Goal: Task Accomplishment & Management: Use online tool/utility

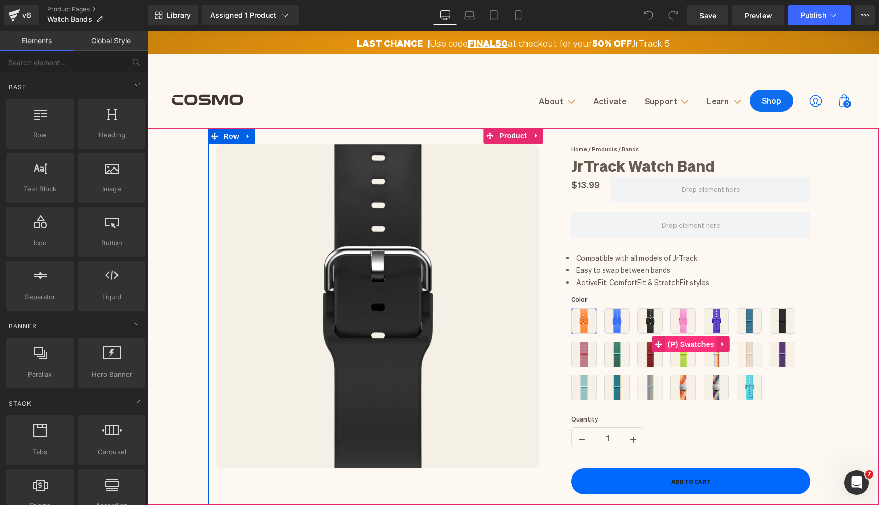
click at [682, 347] on span "(P) Swatches" at bounding box center [691, 343] width 51 height 15
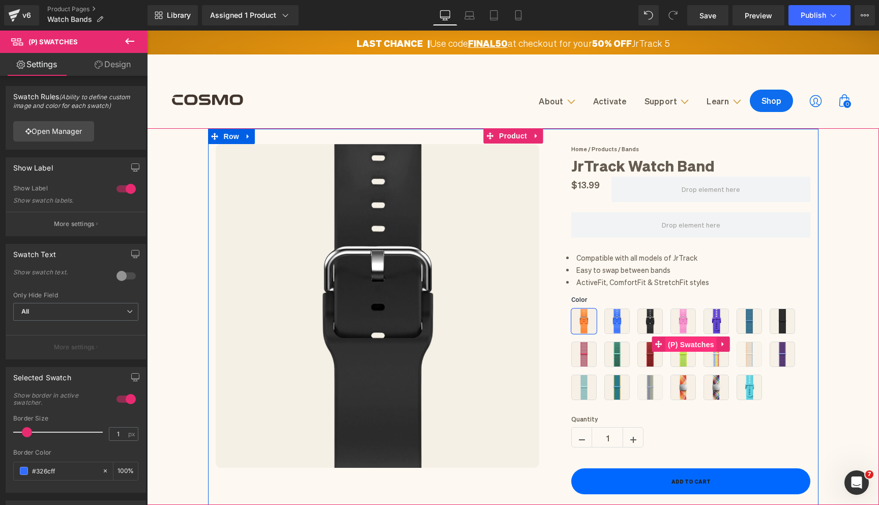
click at [693, 342] on span "(P) Swatches" at bounding box center [691, 344] width 51 height 15
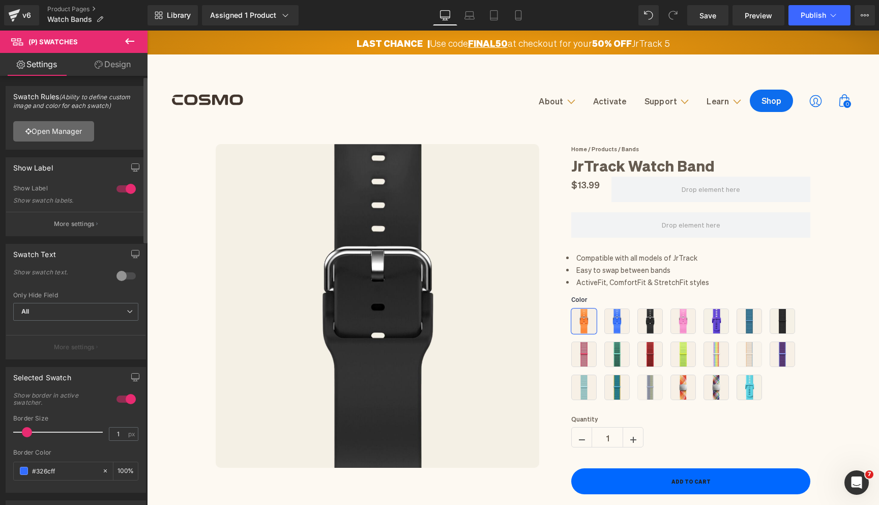
click at [64, 136] on link "Open Manager" at bounding box center [53, 131] width 81 height 20
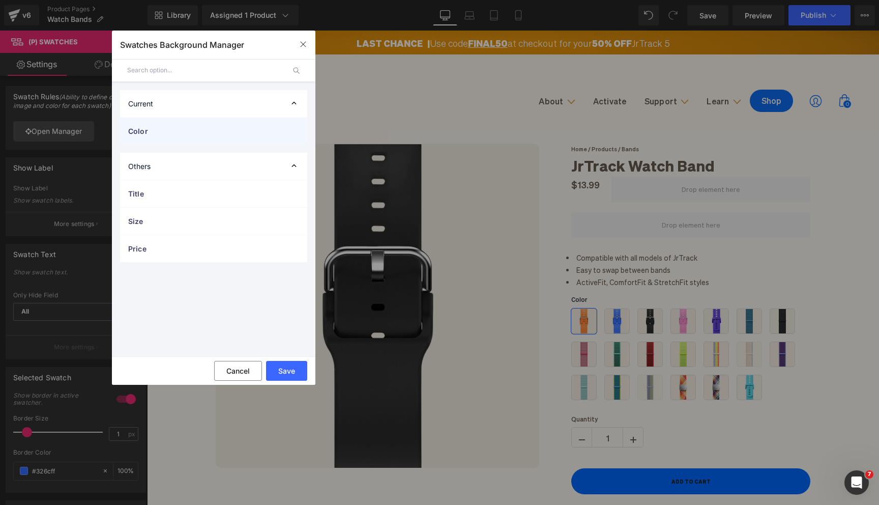
click at [221, 137] on div "Color" at bounding box center [213, 131] width 187 height 27
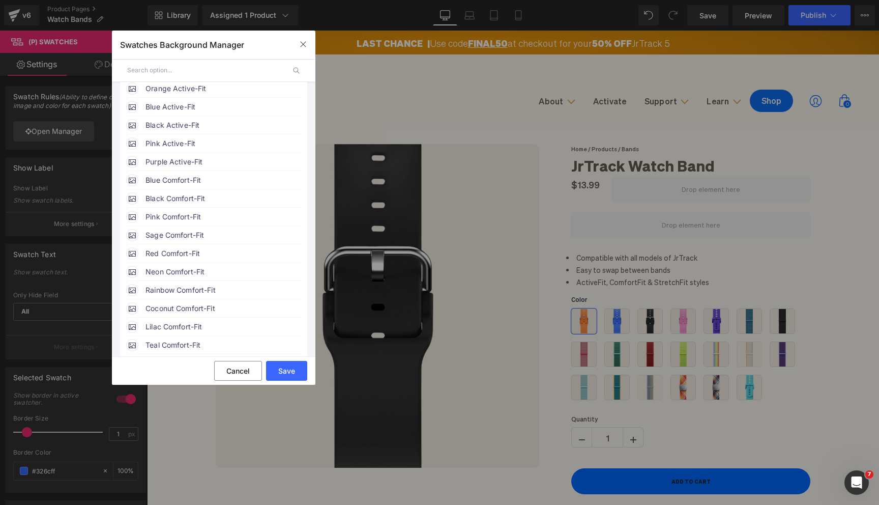
scroll to position [134, 0]
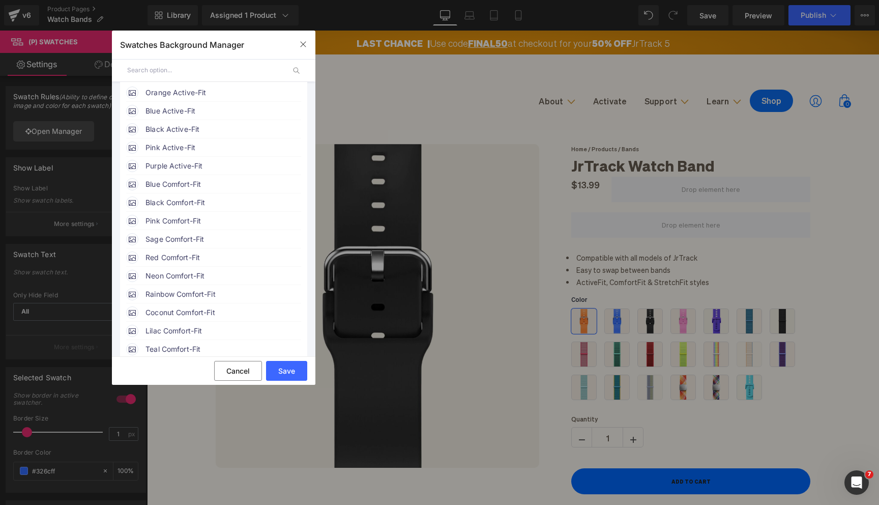
click at [162, 148] on span "Pink Active-Fit" at bounding box center [223, 147] width 155 height 12
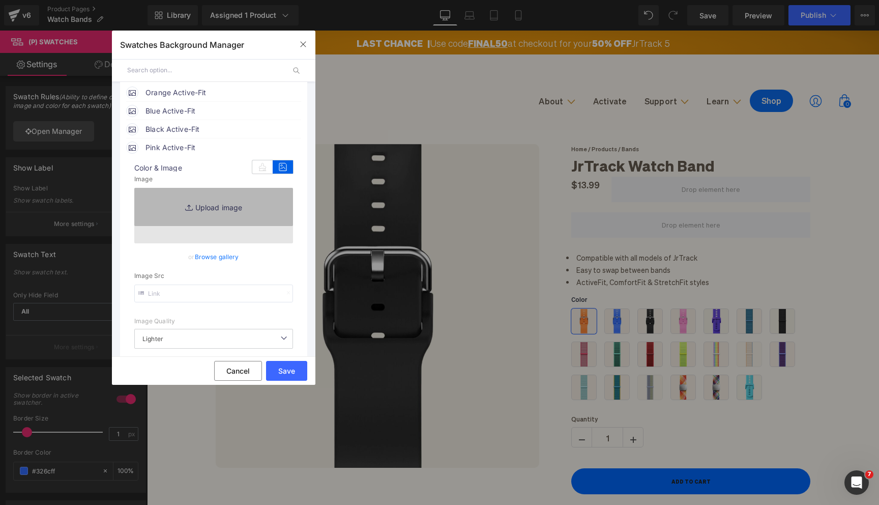
type input "[URL][DOMAIN_NAME]"
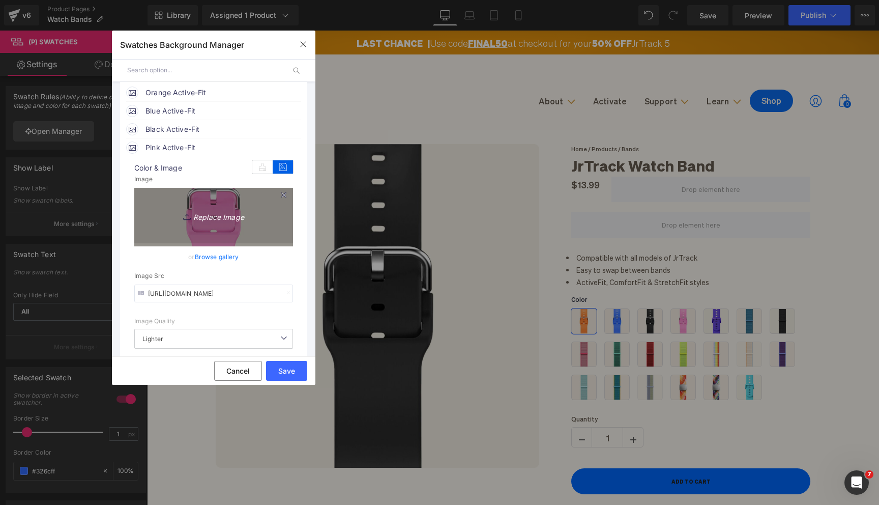
click at [217, 220] on icon "Replace Image" at bounding box center [213, 215] width 81 height 13
type input "C:\fakepath\Bands Main Images (12).png"
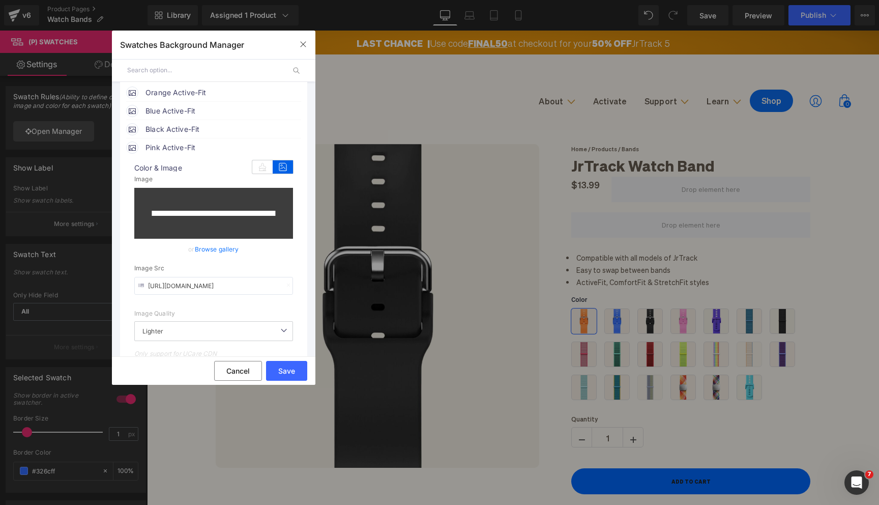
type input "[URL][DOMAIN_NAME]"
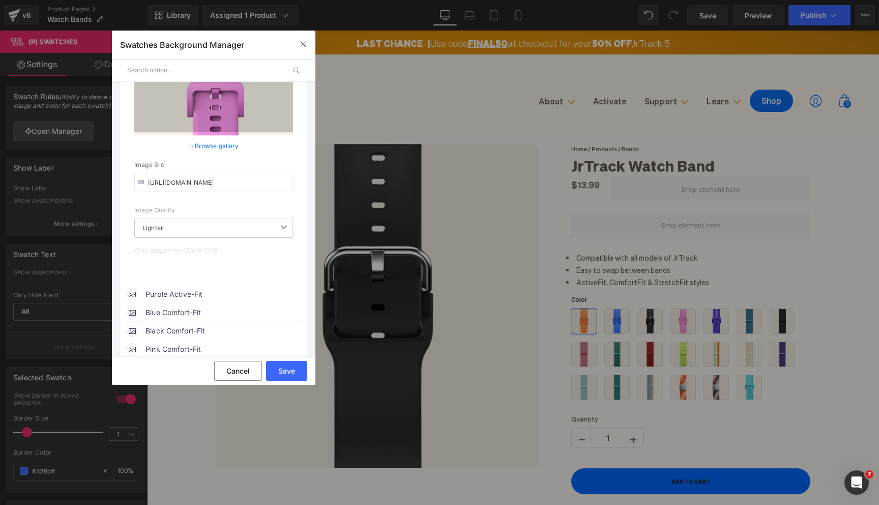
scroll to position [251, 0]
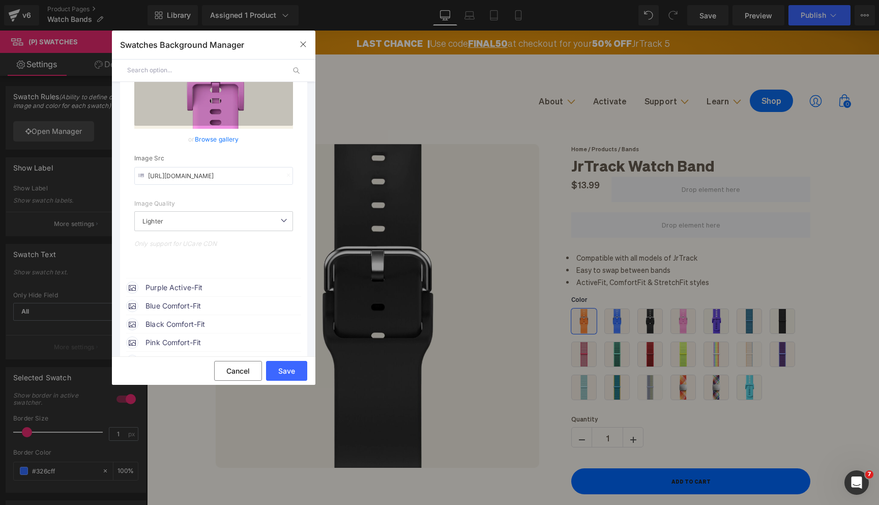
click at [190, 309] on span "Blue Comfort-Fit" at bounding box center [223, 306] width 155 height 12
type input "[URL][DOMAIN_NAME]"
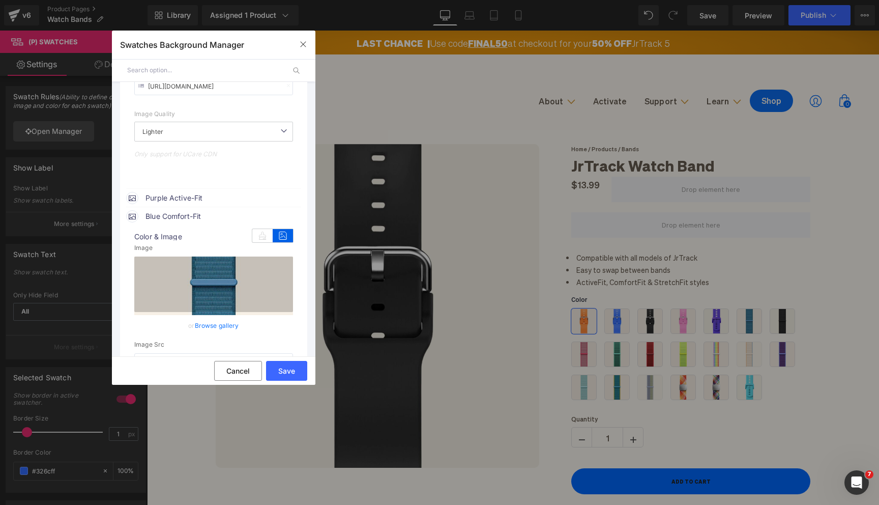
scroll to position [358, 0]
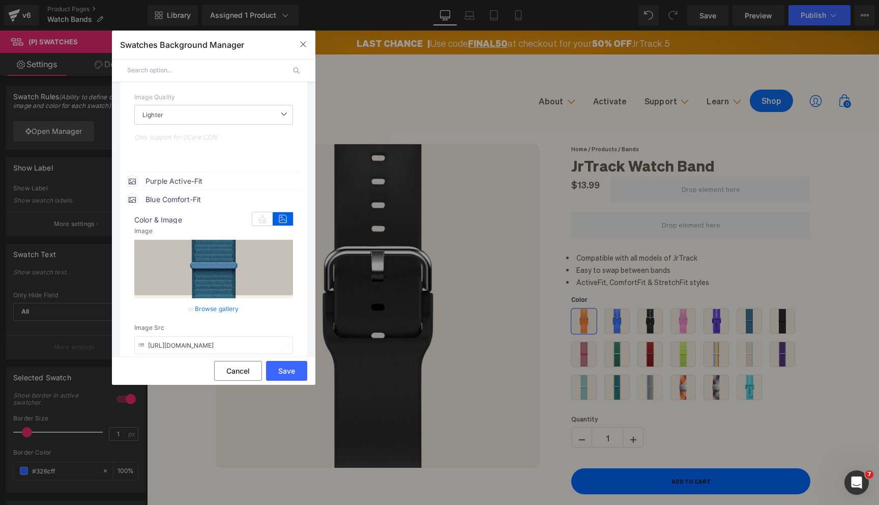
click at [211, 208] on div "image Color & Image image none 0 % [URL][DOMAIN_NAME] Image Replace Image Uploa…" at bounding box center [213, 325] width 175 height 239
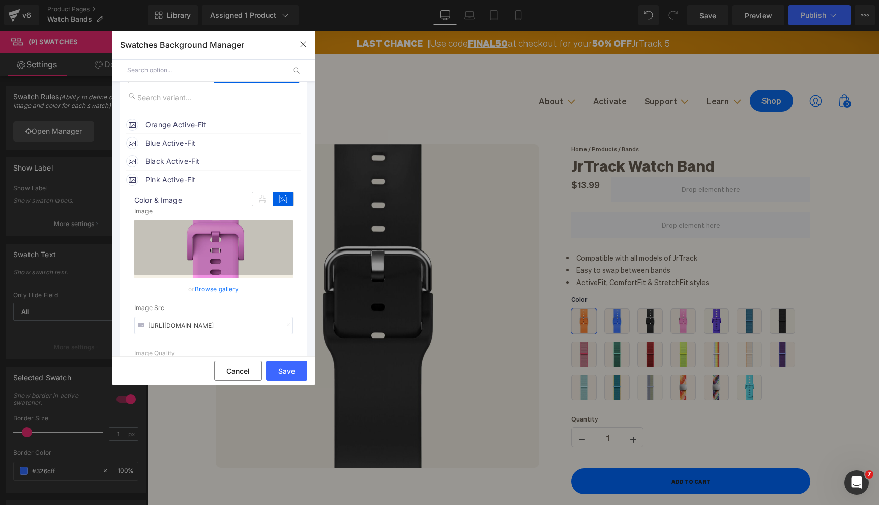
scroll to position [101, 0]
click at [208, 145] on span "Blue Active-Fit" at bounding box center [223, 143] width 155 height 12
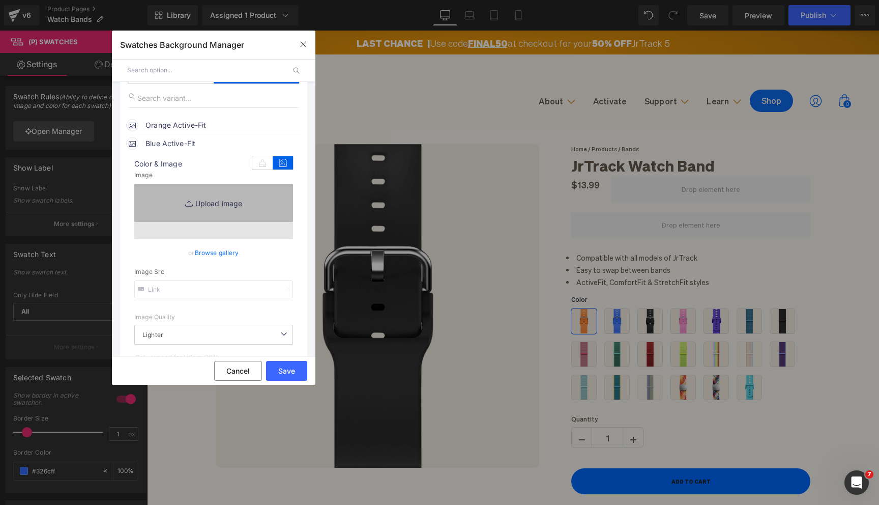
type input "[URL][DOMAIN_NAME]"
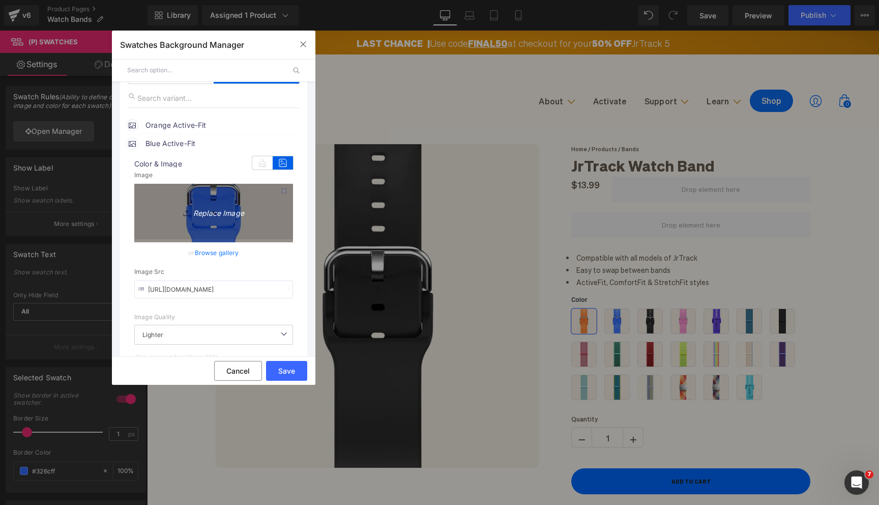
click at [209, 216] on icon "Replace Image" at bounding box center [213, 211] width 81 height 13
type input "C:\fakepath\Bands Main Images (13).png"
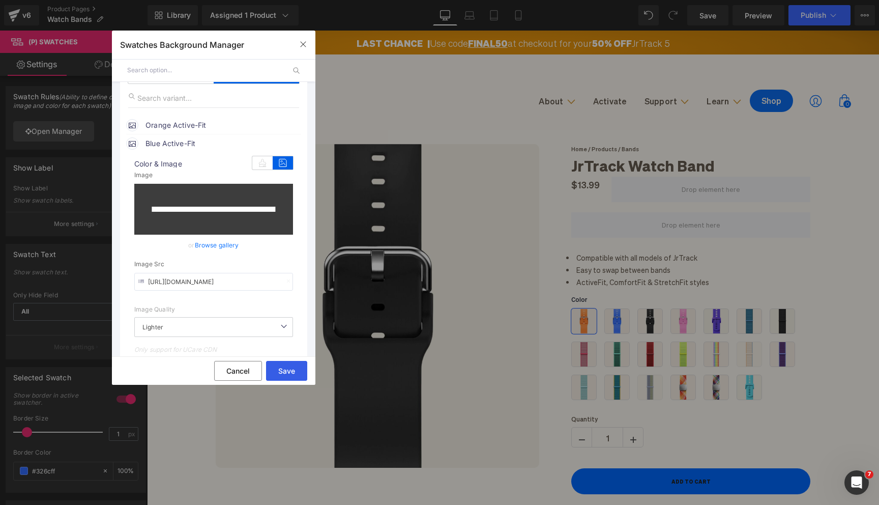
type input "[URL][DOMAIN_NAME]"
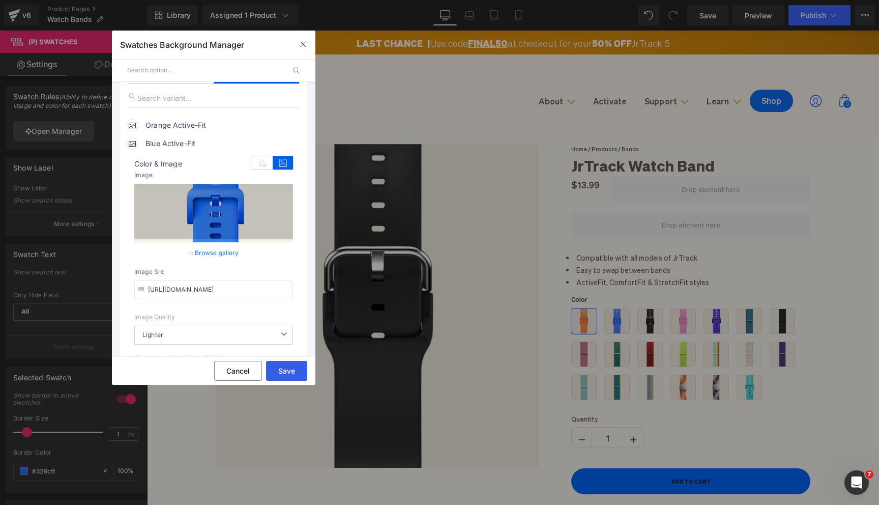
click at [289, 371] on button "Save" at bounding box center [286, 371] width 41 height 20
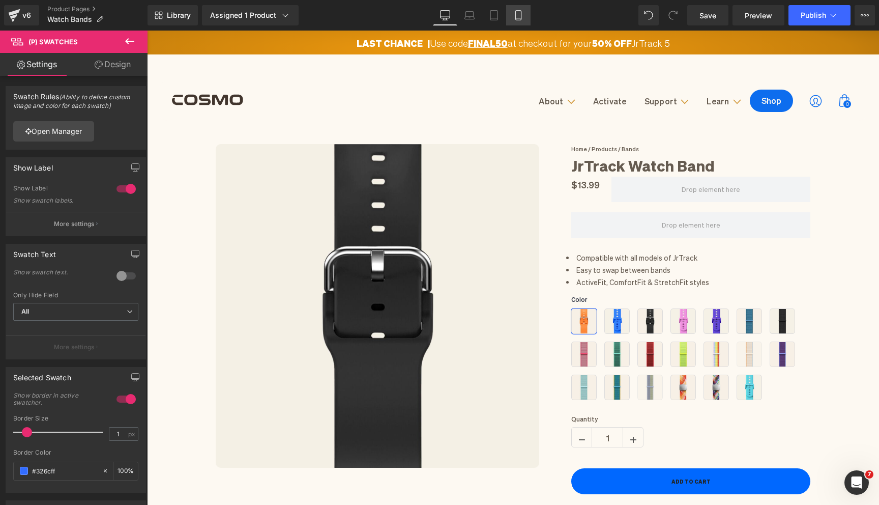
click at [516, 18] on icon at bounding box center [518, 18] width 6 height 0
type input "100"
type input "60"
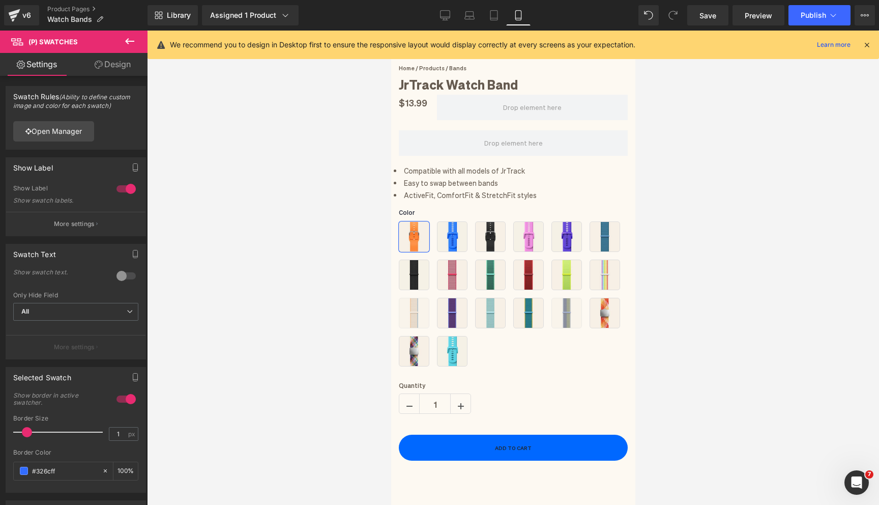
scroll to position [298, 0]
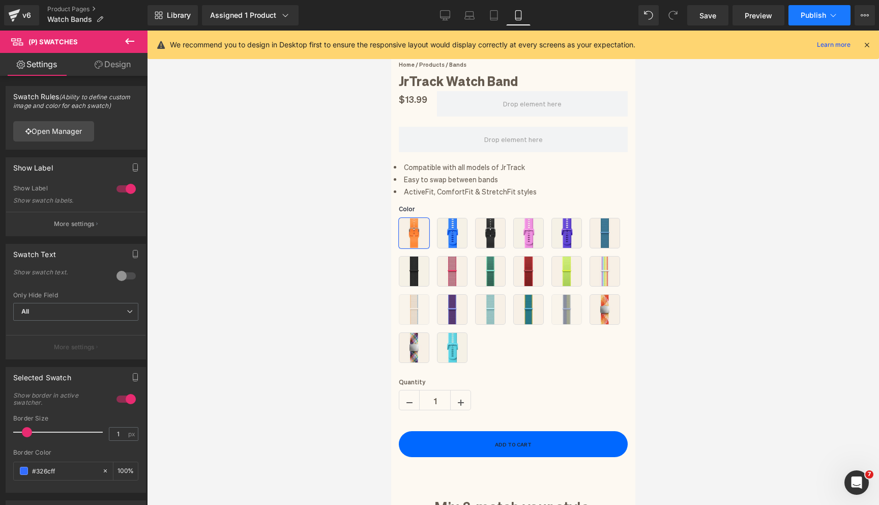
click at [803, 18] on span "Publish" at bounding box center [813, 15] width 25 height 8
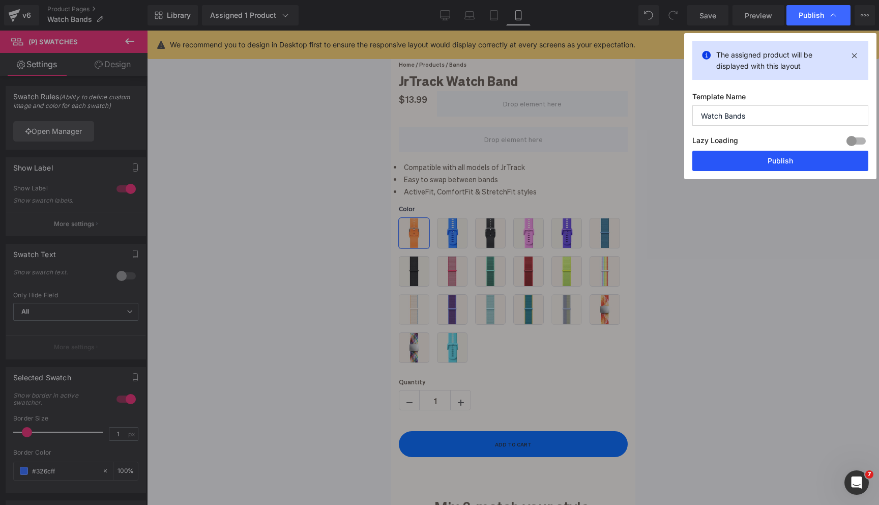
click at [774, 164] on button "Publish" at bounding box center [781, 161] width 176 height 20
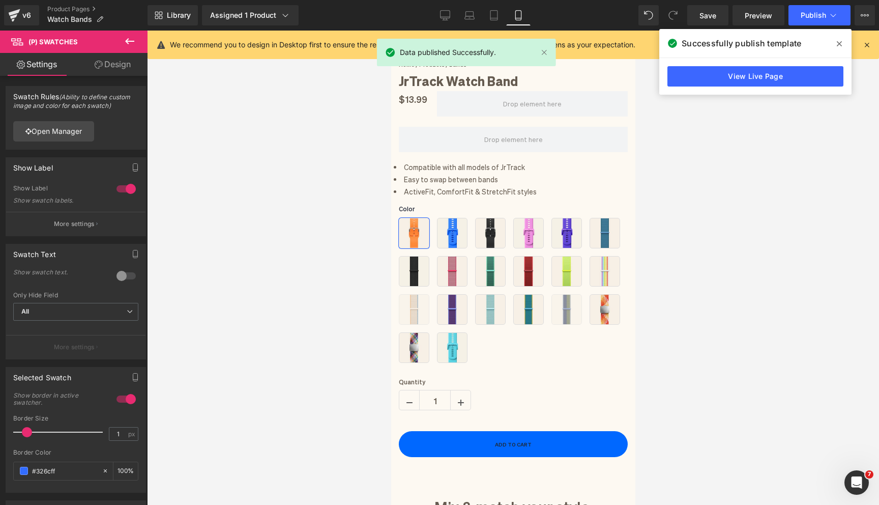
click at [841, 43] on icon at bounding box center [839, 44] width 5 height 8
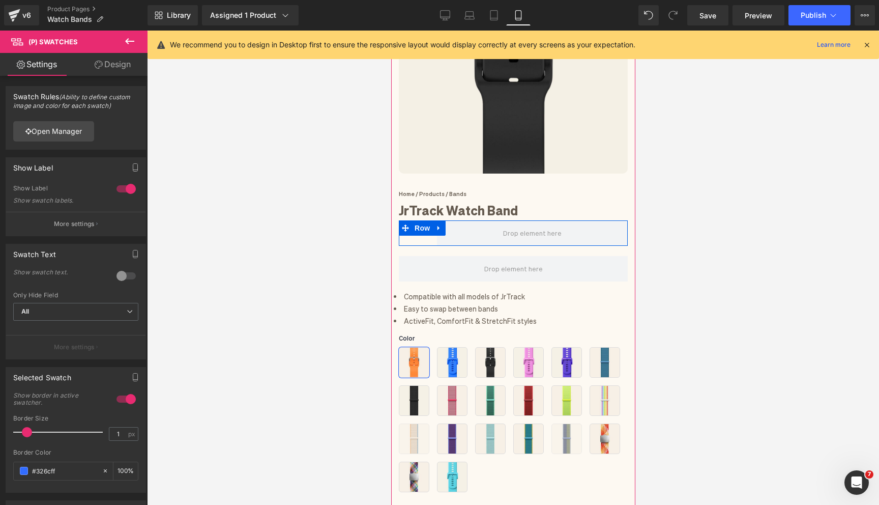
scroll to position [0, 0]
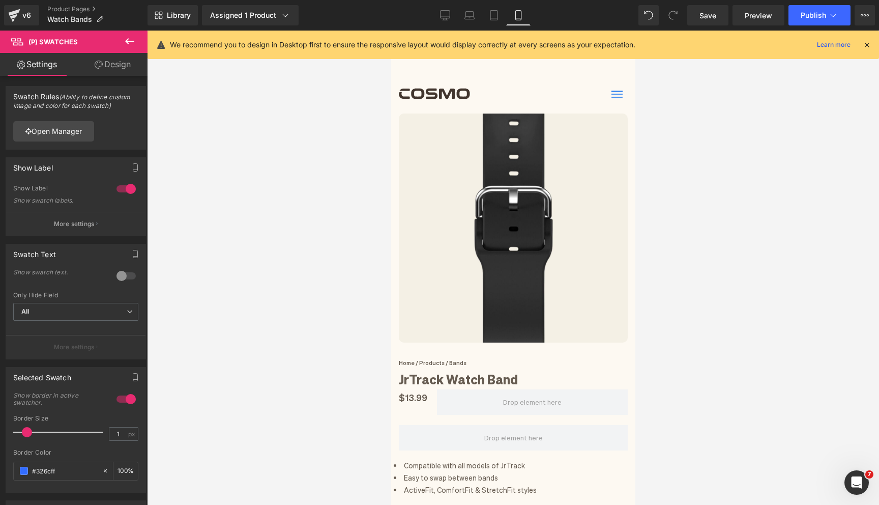
click at [867, 41] on icon at bounding box center [866, 44] width 9 height 9
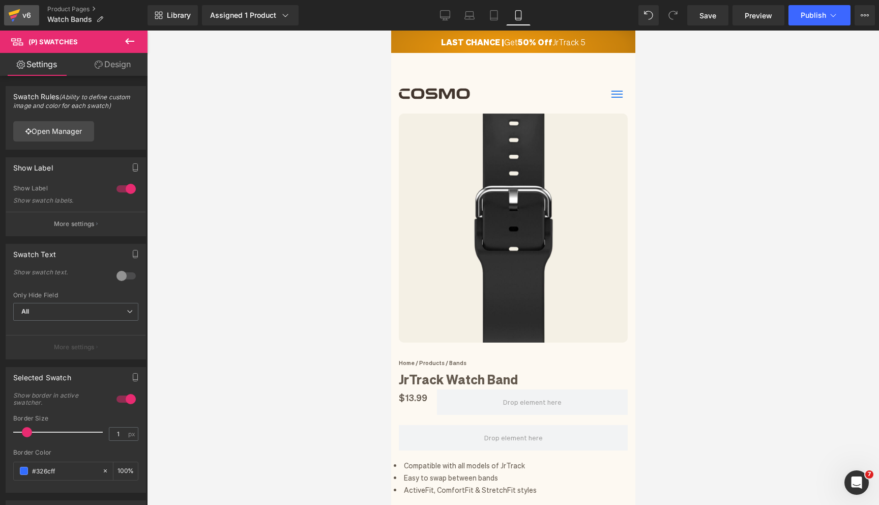
click at [22, 19] on div "v6" at bounding box center [26, 15] width 13 height 13
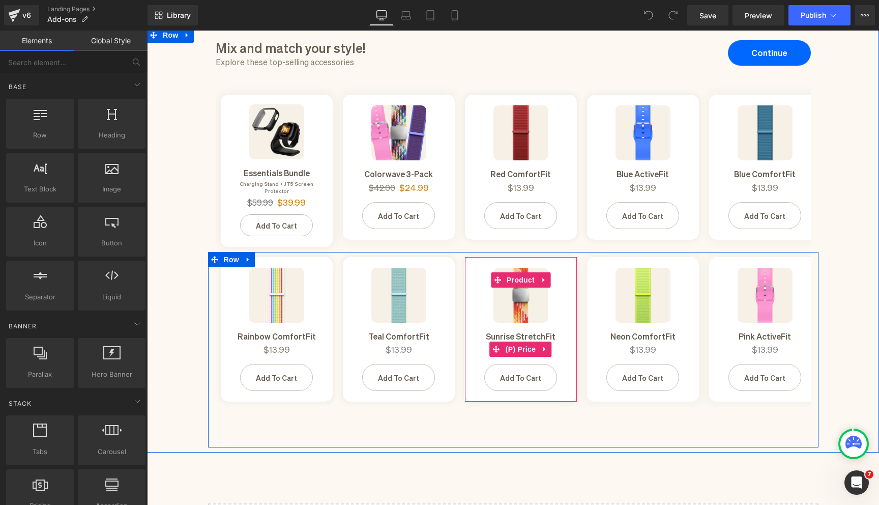
scroll to position [83, 0]
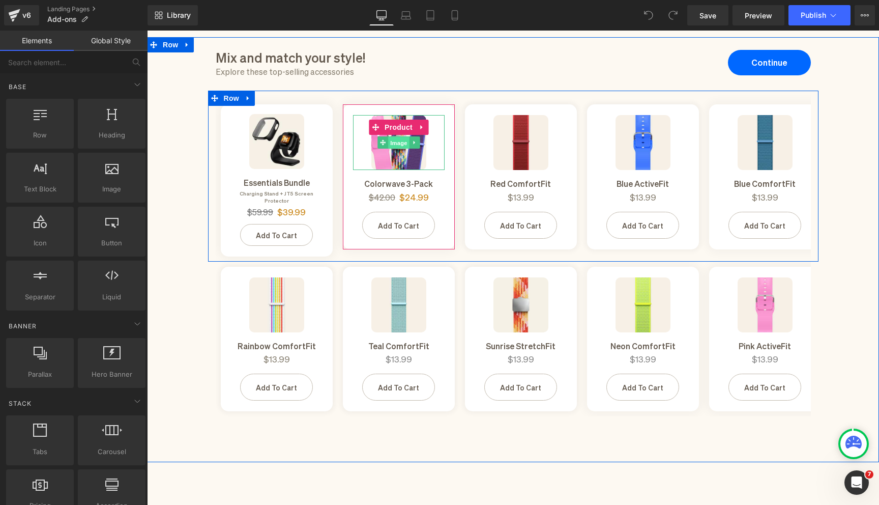
click at [399, 141] on span "Image" at bounding box center [398, 143] width 21 height 12
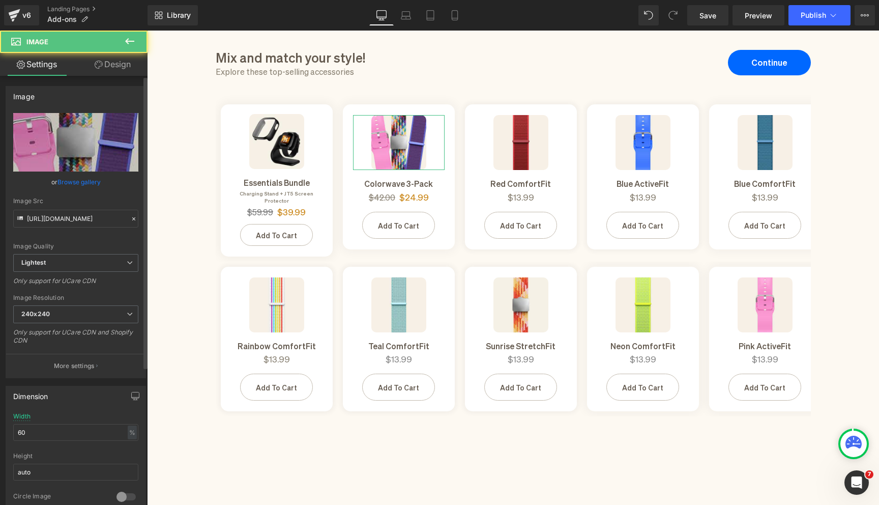
click at [87, 183] on link "Browse gallery" at bounding box center [78, 182] width 43 height 18
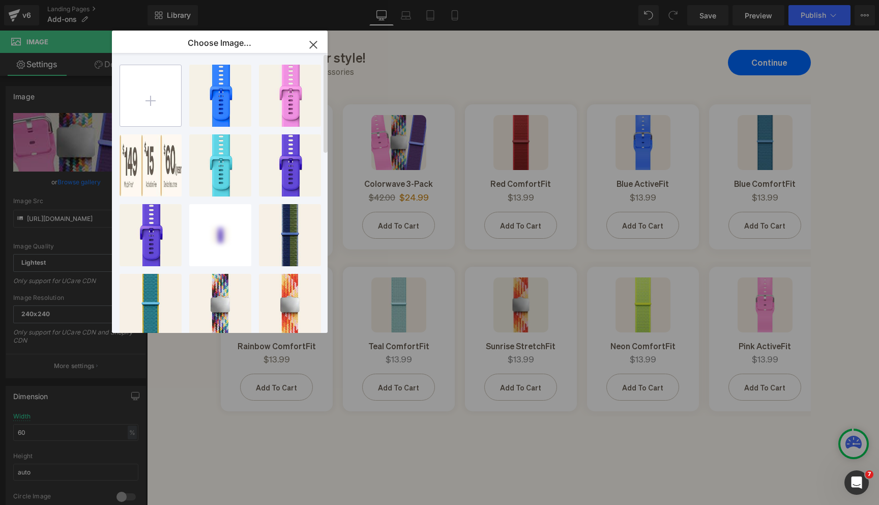
click at [171, 106] on input "file" at bounding box center [150, 95] width 61 height 61
type input "C:\fakepath\Bands Main Images (14).png"
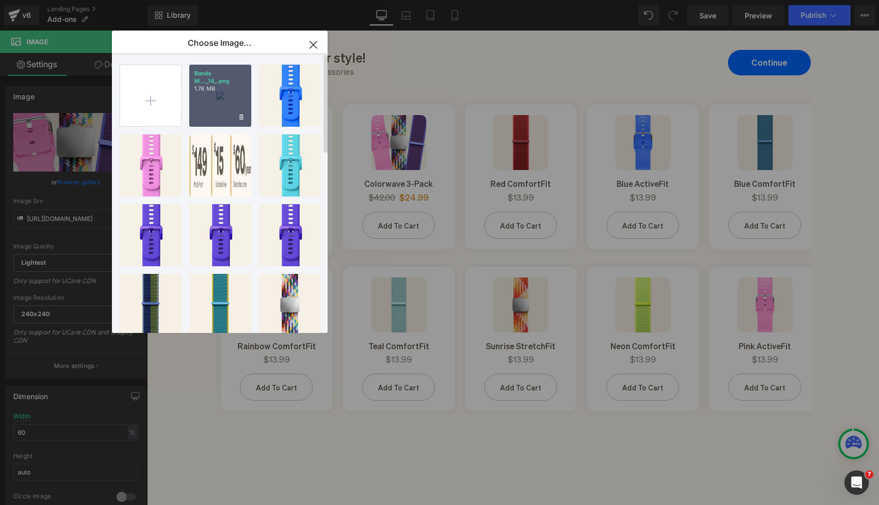
click at [215, 83] on p "Bands M..._14_.png" at bounding box center [220, 77] width 52 height 15
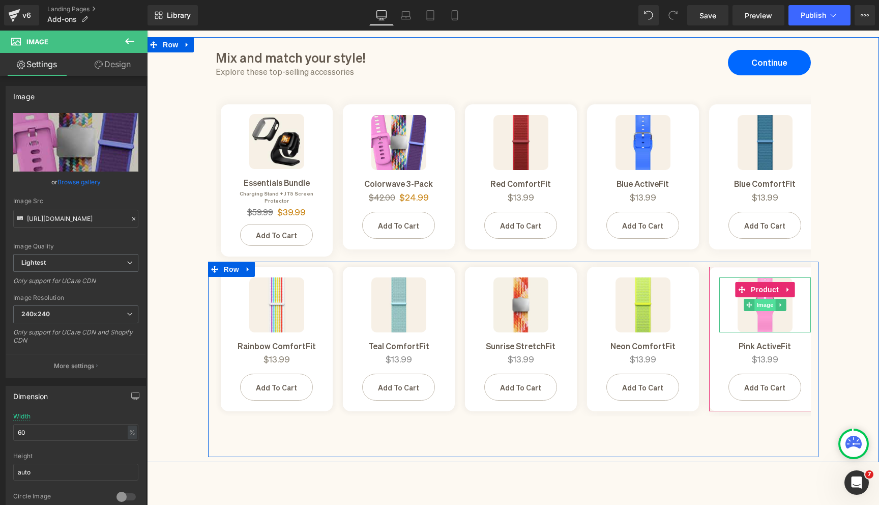
click at [763, 299] on span "Image" at bounding box center [765, 305] width 21 height 12
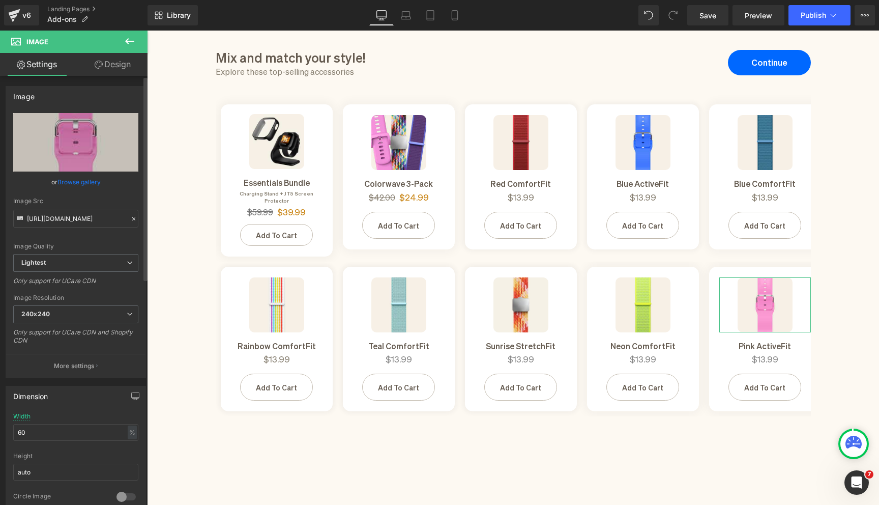
click at [77, 183] on link "Browse gallery" at bounding box center [78, 182] width 43 height 18
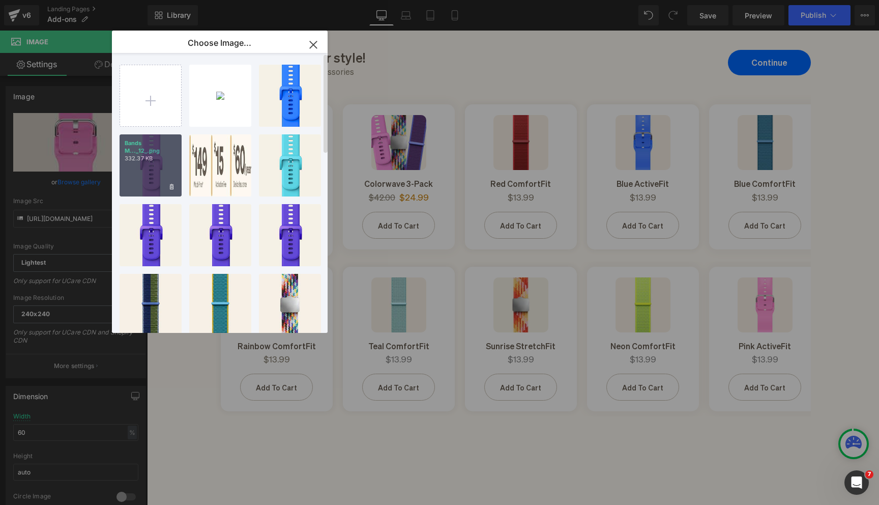
click at [135, 155] on p "332.37 KB" at bounding box center [151, 159] width 52 height 8
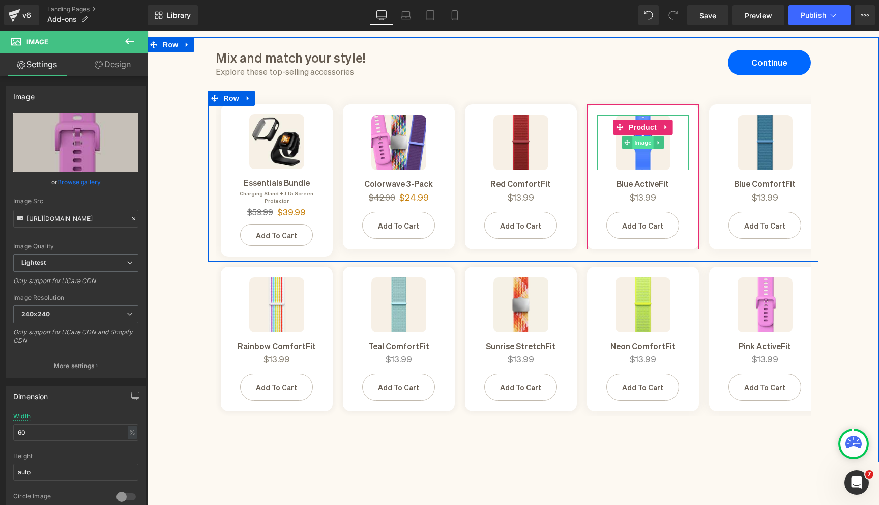
click at [644, 142] on span "Image" at bounding box center [642, 142] width 21 height 12
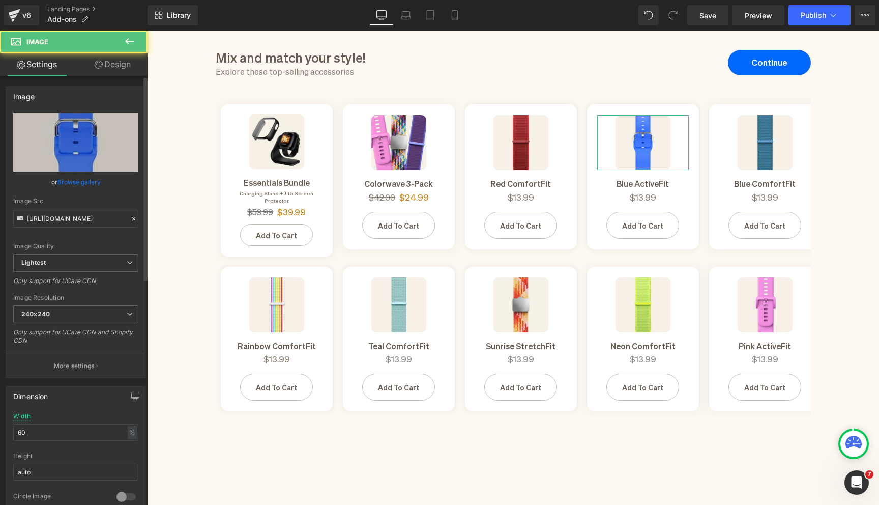
click at [80, 187] on link "Browse gallery" at bounding box center [78, 182] width 43 height 18
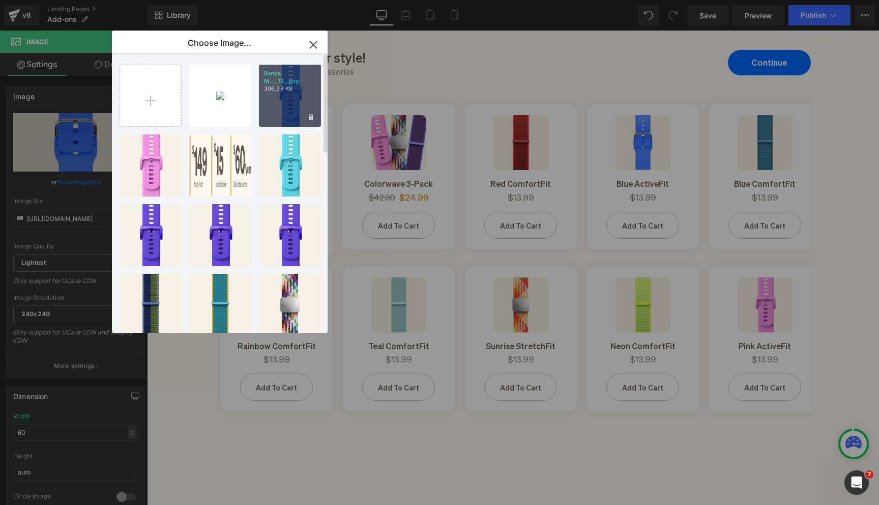
click at [310, 87] on p "306.38 KB" at bounding box center [290, 89] width 52 height 8
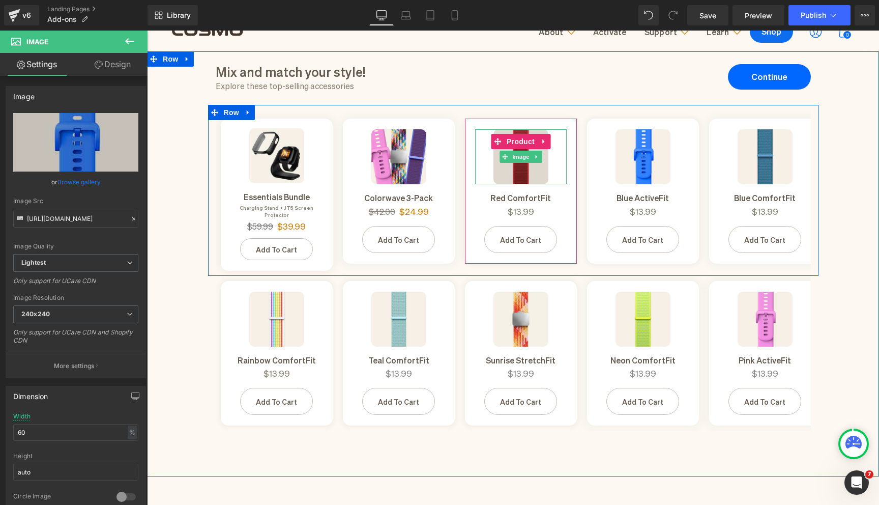
scroll to position [68, 0]
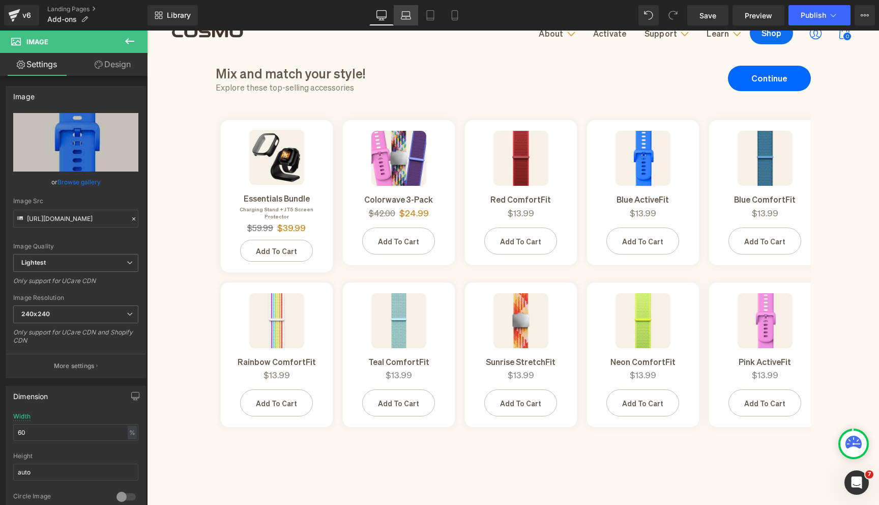
click at [403, 21] on link "Laptop" at bounding box center [406, 15] width 24 height 20
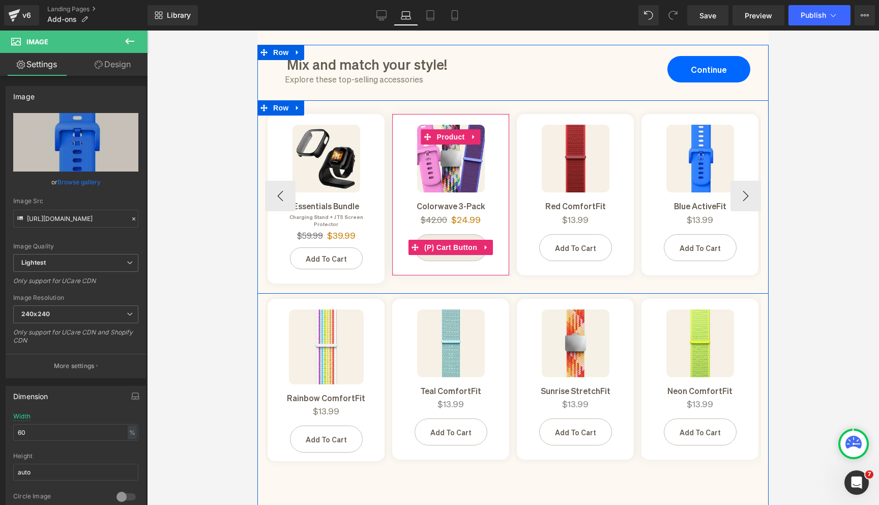
scroll to position [86, 0]
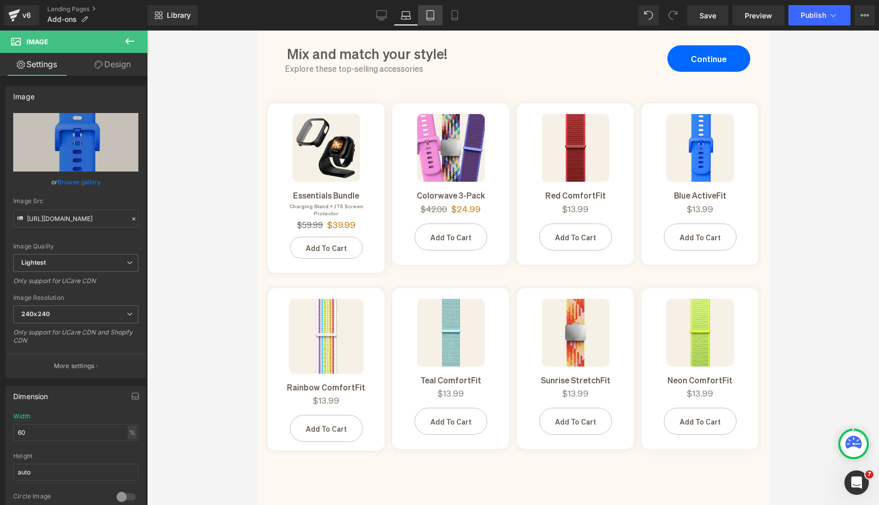
click at [430, 23] on link "Tablet" at bounding box center [430, 15] width 24 height 20
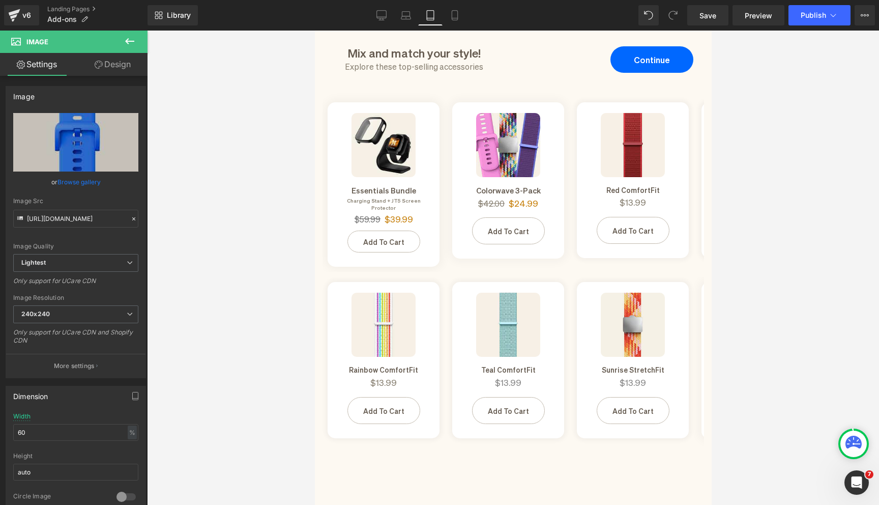
scroll to position [73, 0]
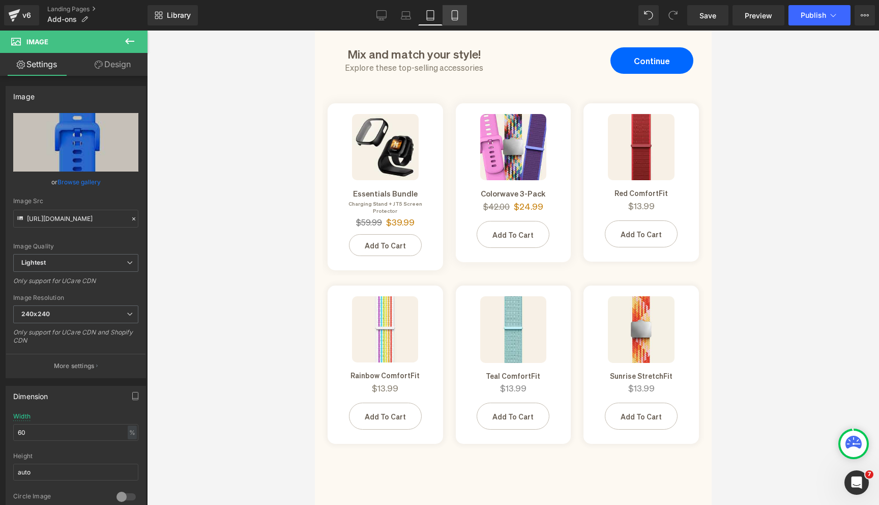
click at [452, 22] on link "Mobile" at bounding box center [455, 15] width 24 height 20
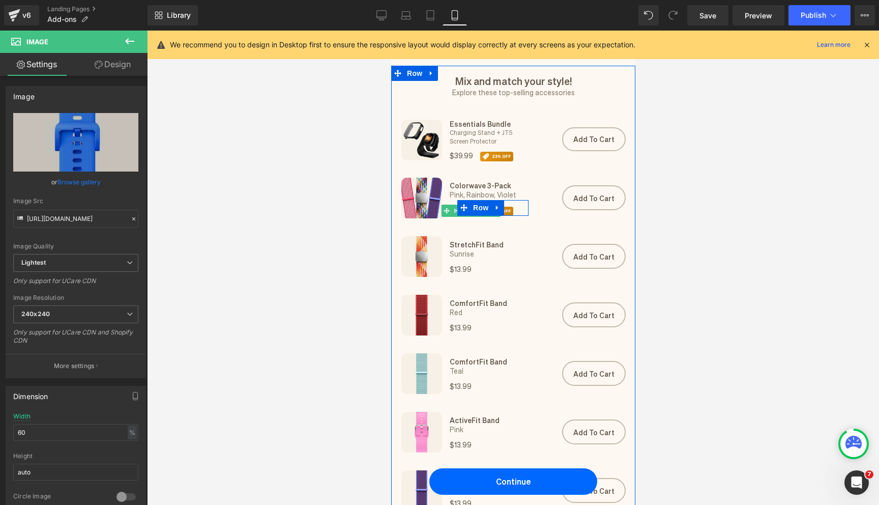
scroll to position [39, 0]
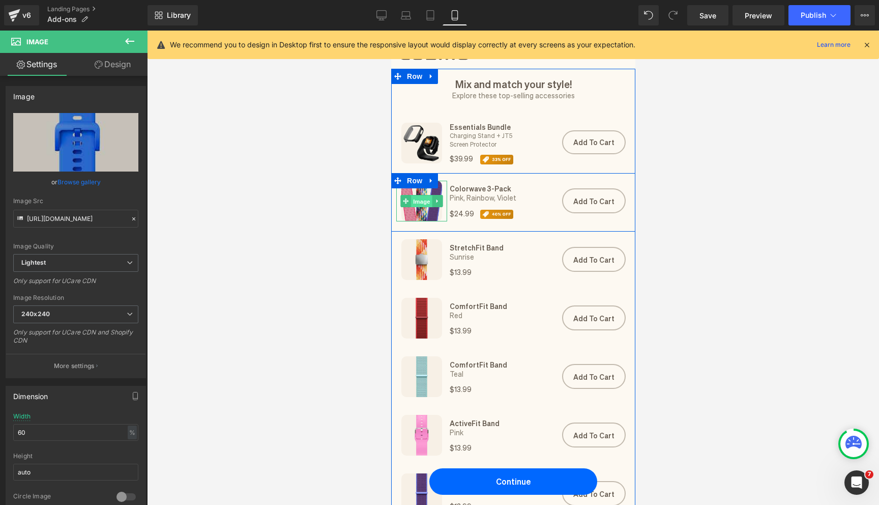
click at [417, 201] on span "Image" at bounding box center [421, 201] width 21 height 12
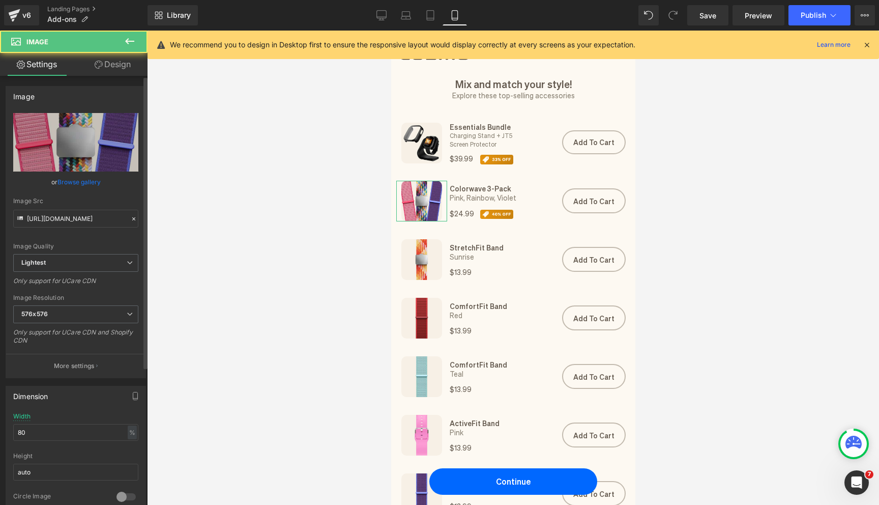
click at [91, 182] on link "Browse gallery" at bounding box center [78, 182] width 43 height 18
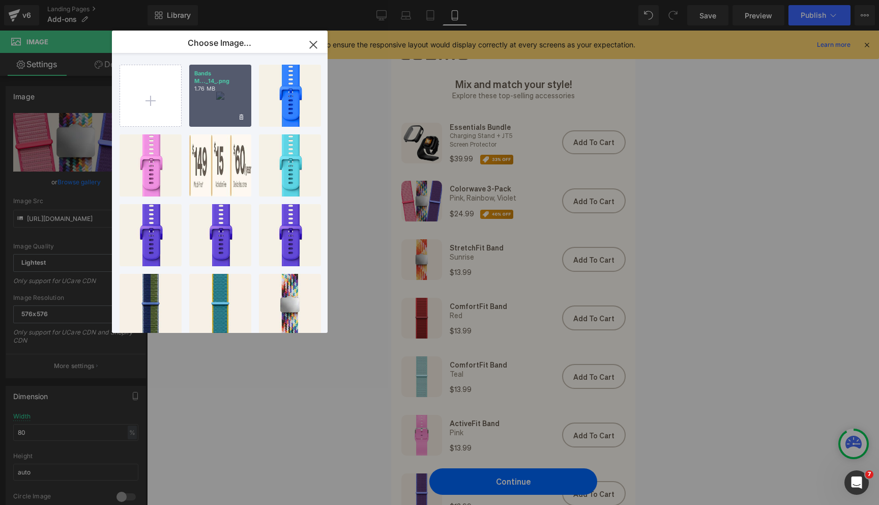
click at [204, 101] on div "Bands M..._14_.png 1.76 MB" at bounding box center [220, 96] width 62 height 62
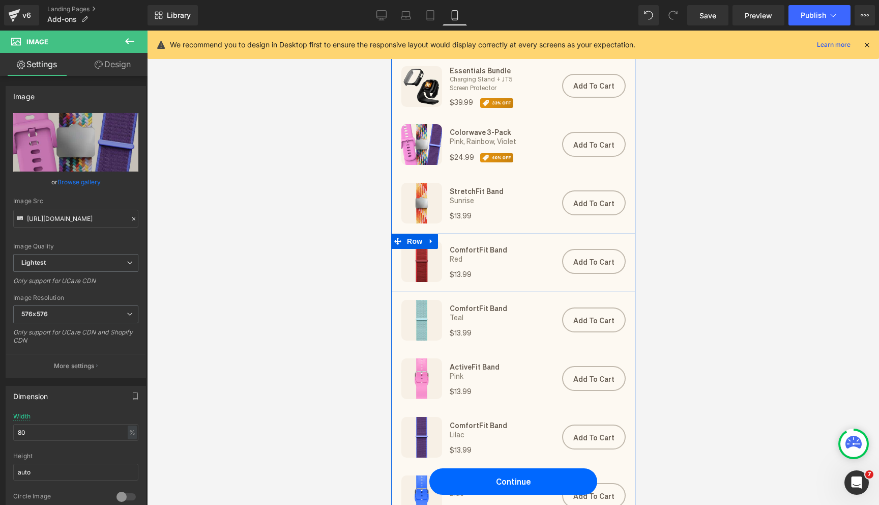
scroll to position [183, 0]
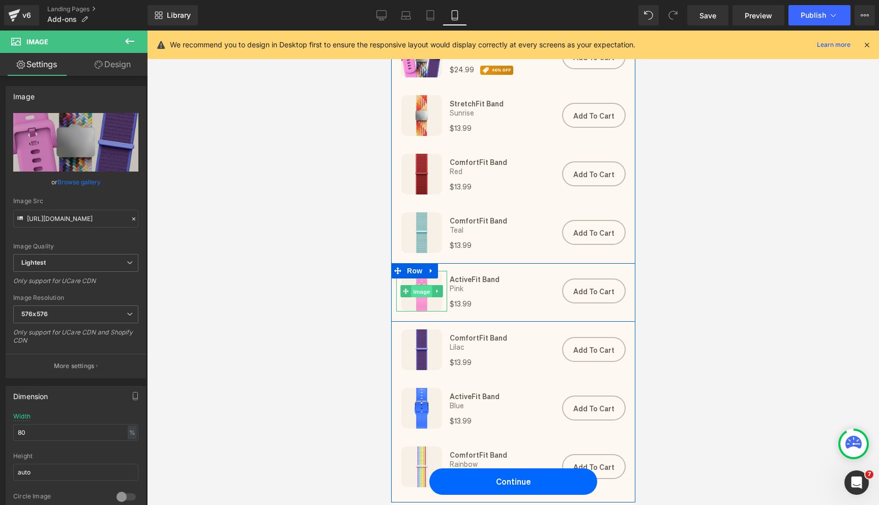
click at [423, 293] on span "Image" at bounding box center [421, 291] width 21 height 12
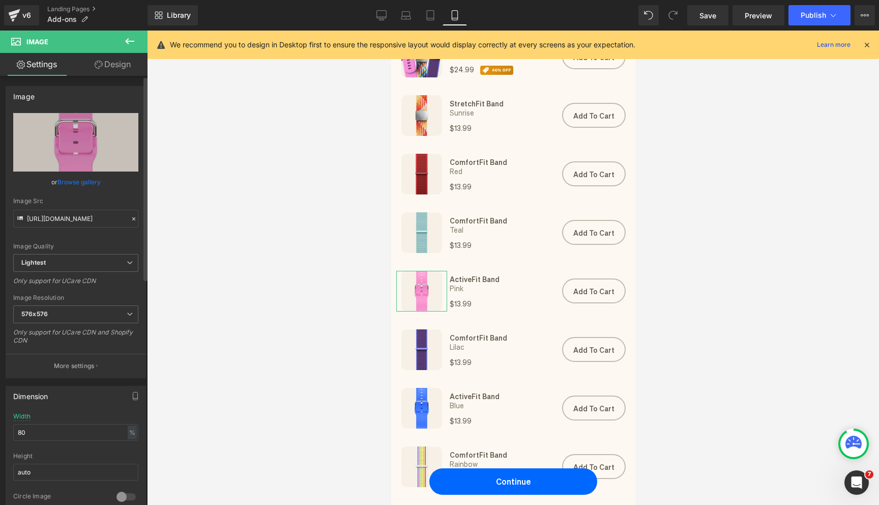
click at [84, 182] on link "Browse gallery" at bounding box center [78, 182] width 43 height 18
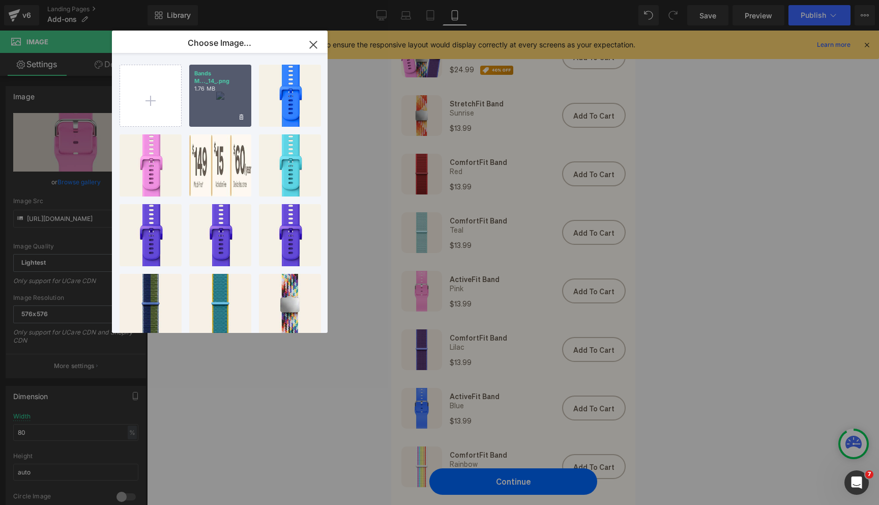
click at [197, 100] on div "Bands M..._14_.png 1.76 MB" at bounding box center [220, 96] width 62 height 62
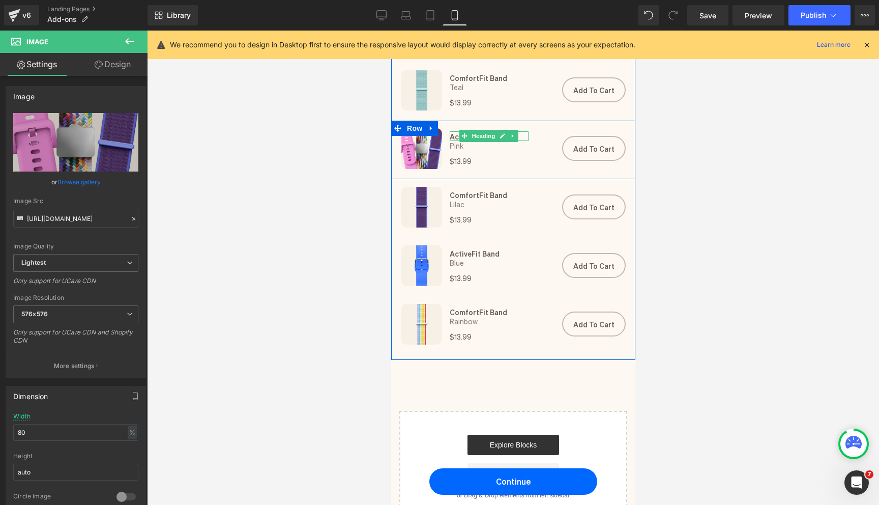
scroll to position [335, 0]
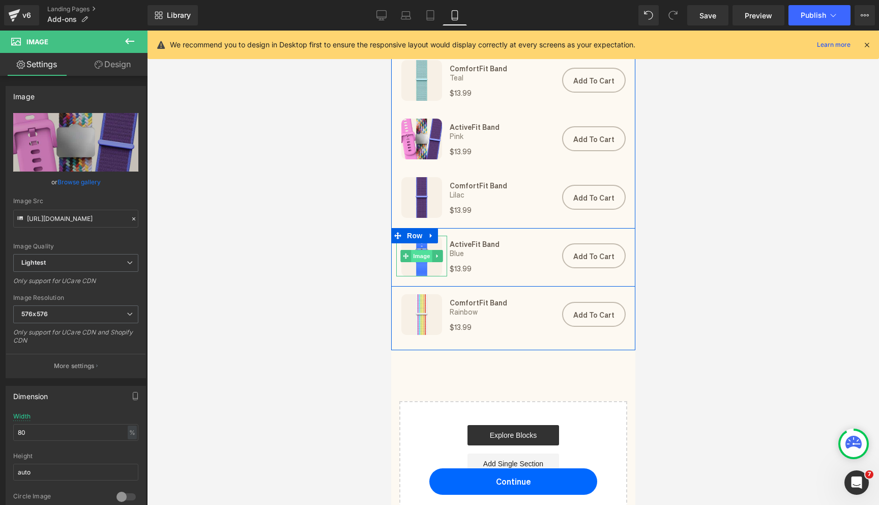
click at [421, 255] on span "Image" at bounding box center [421, 256] width 21 height 12
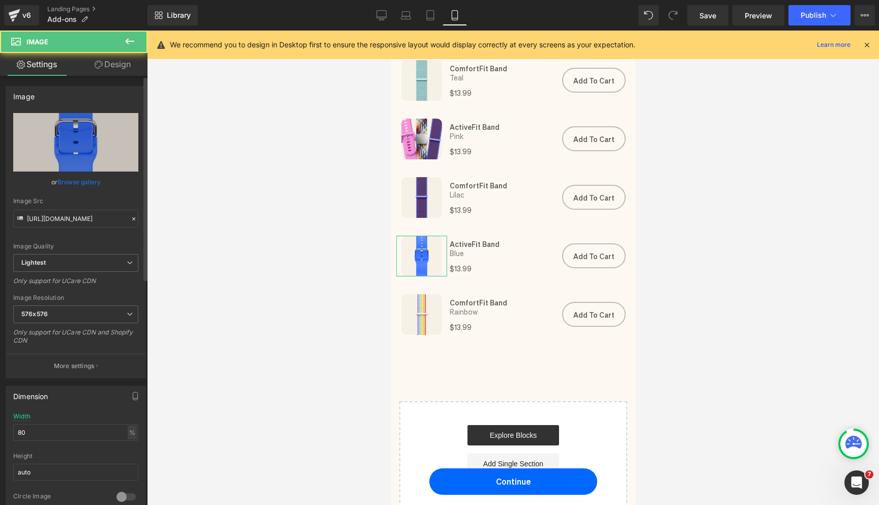
click at [73, 185] on link "Browse gallery" at bounding box center [78, 182] width 43 height 18
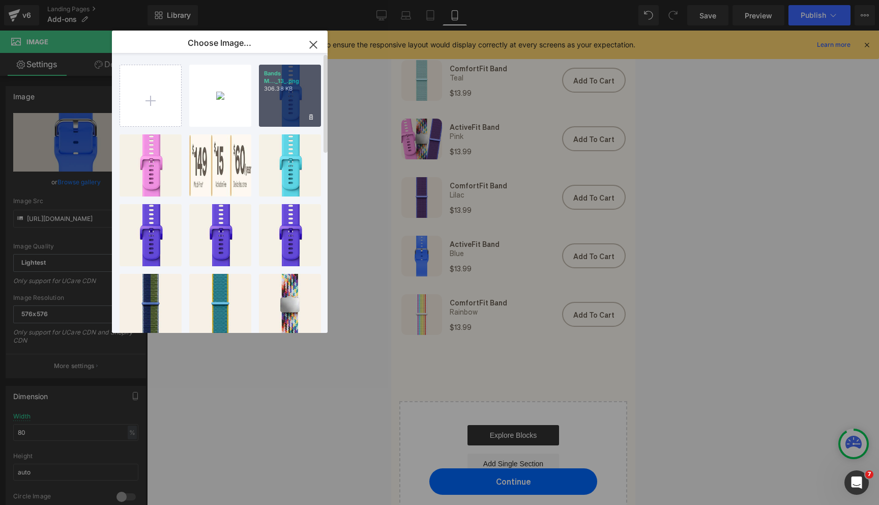
click at [302, 104] on div "Bands M..._13_.png 306.38 KB" at bounding box center [290, 96] width 62 height 62
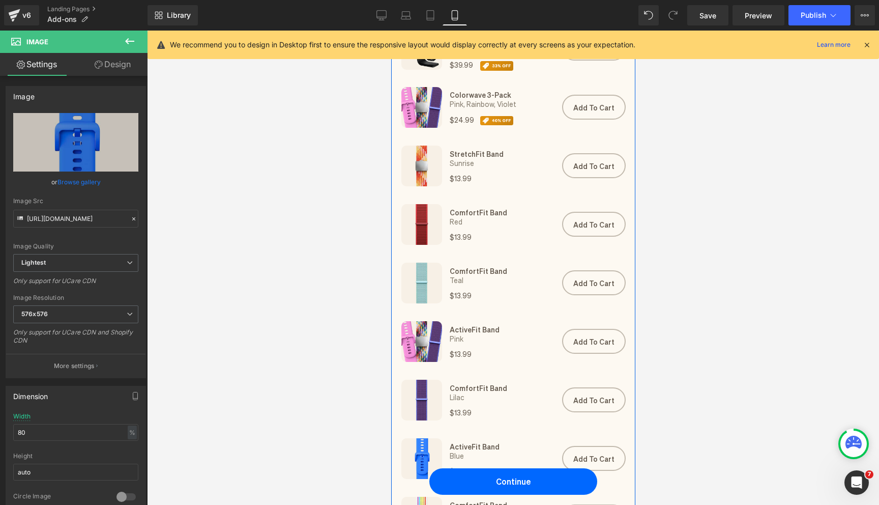
scroll to position [140, 0]
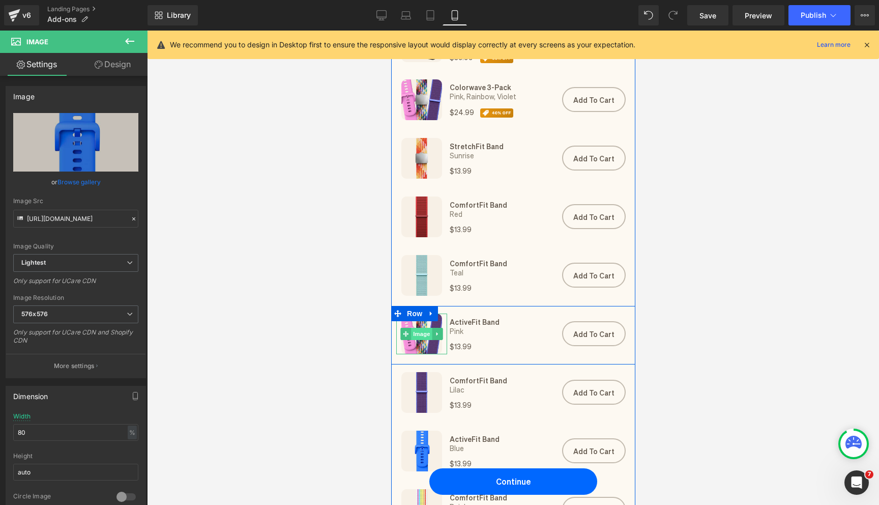
click at [420, 336] on span "Image" at bounding box center [421, 334] width 21 height 12
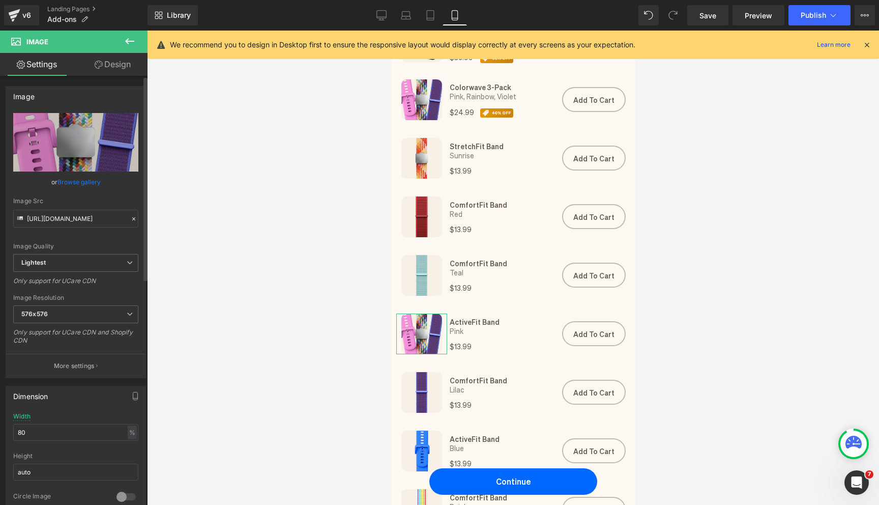
click at [79, 184] on link "Browse gallery" at bounding box center [78, 182] width 43 height 18
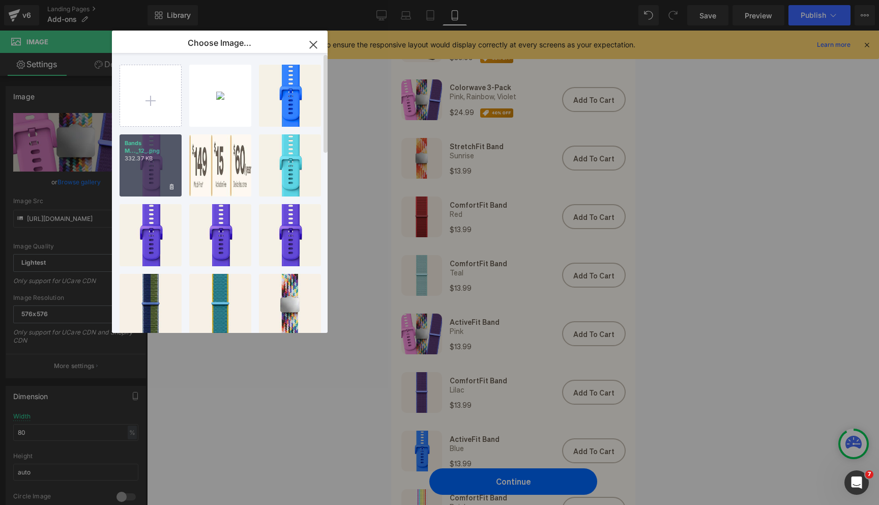
click at [128, 177] on div "Bands M..._12_.png 332.37 KB" at bounding box center [151, 165] width 62 height 62
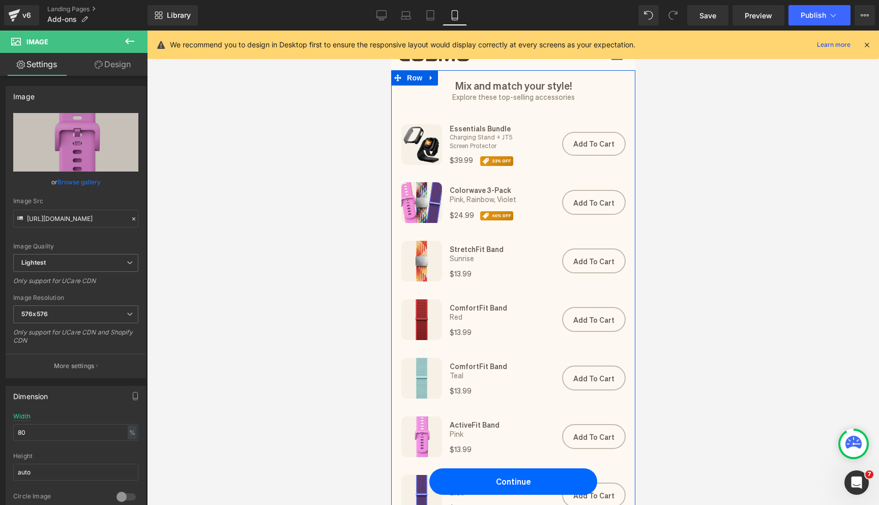
scroll to position [50, 0]
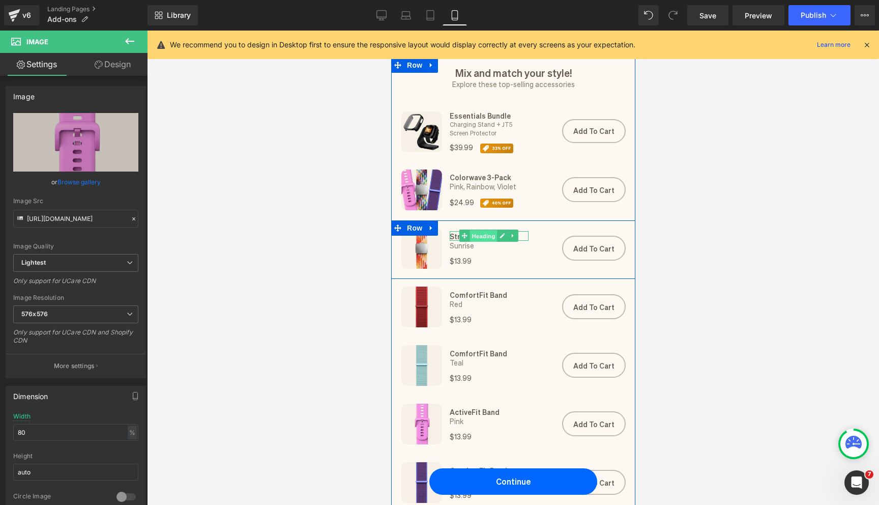
click at [487, 237] on span "Heading" at bounding box center [483, 236] width 27 height 12
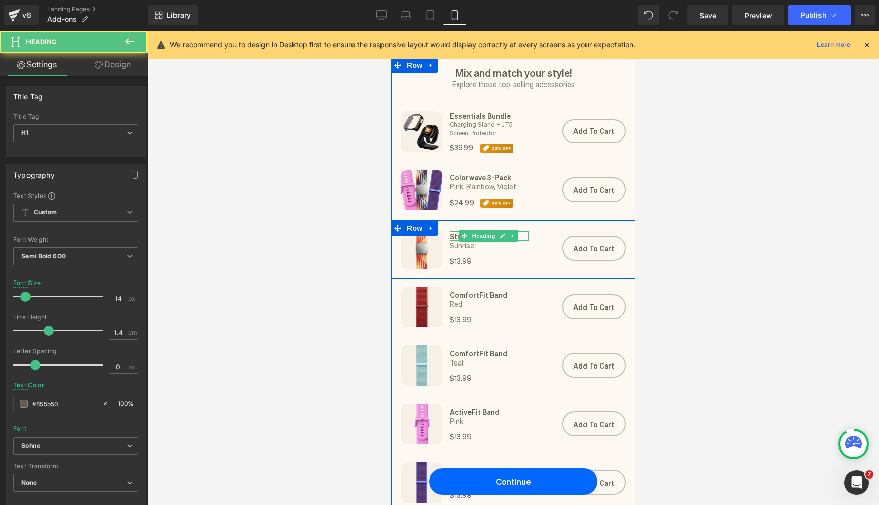
click at [456, 237] on h1 "StretchFit Band" at bounding box center [488, 236] width 79 height 10
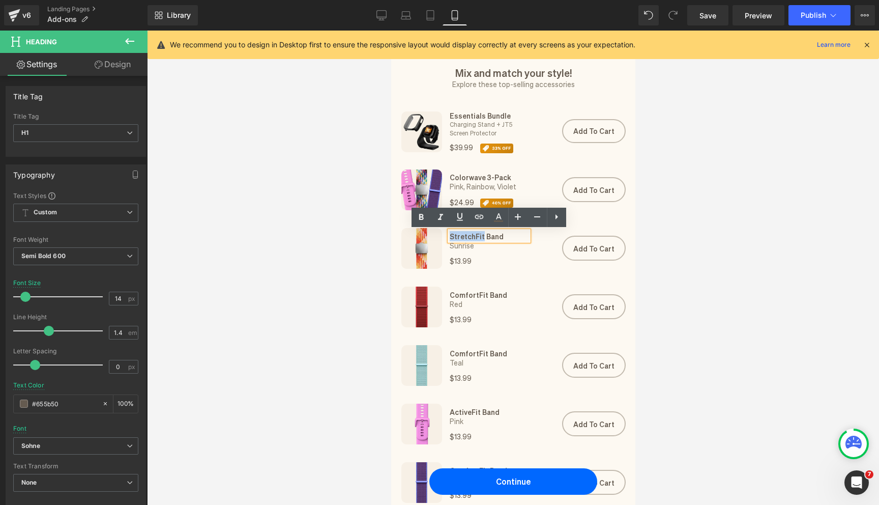
click at [456, 237] on h1 "StretchFit Band" at bounding box center [488, 236] width 79 height 10
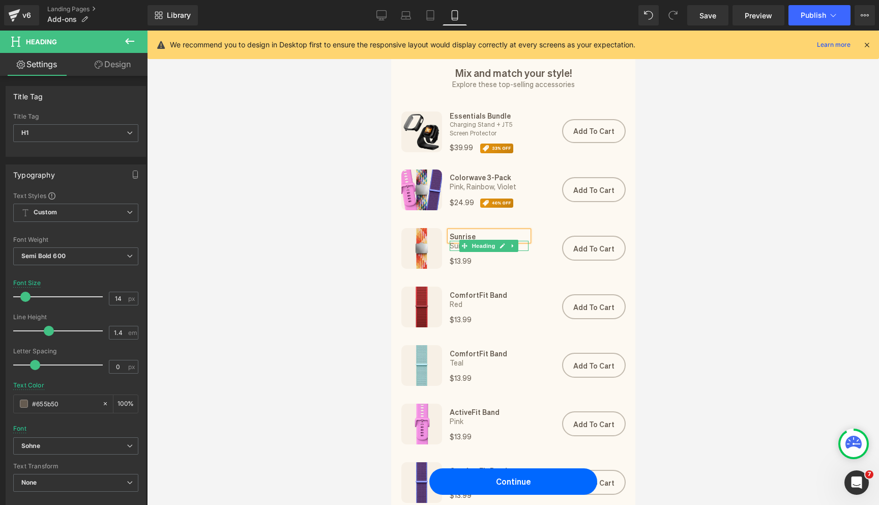
click at [453, 247] on h1 "Sunrise" at bounding box center [488, 246] width 79 height 10
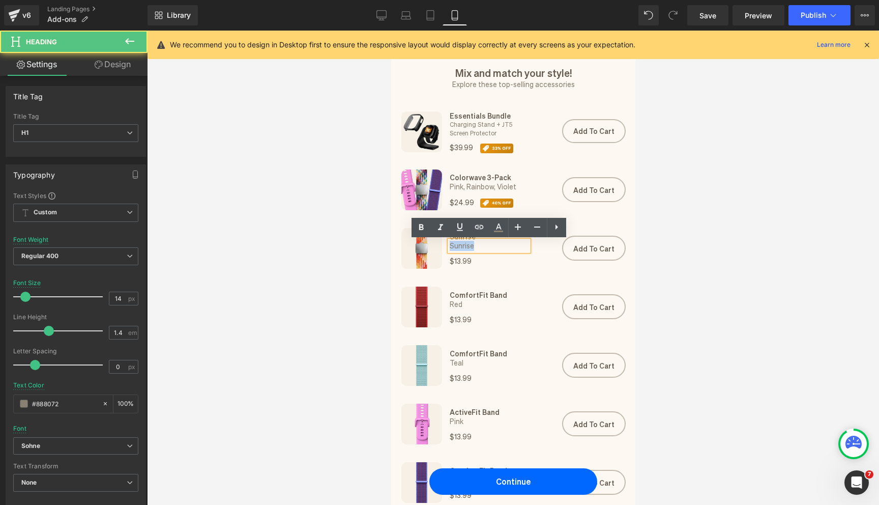
click at [453, 247] on h1 "Sunrise" at bounding box center [488, 246] width 79 height 10
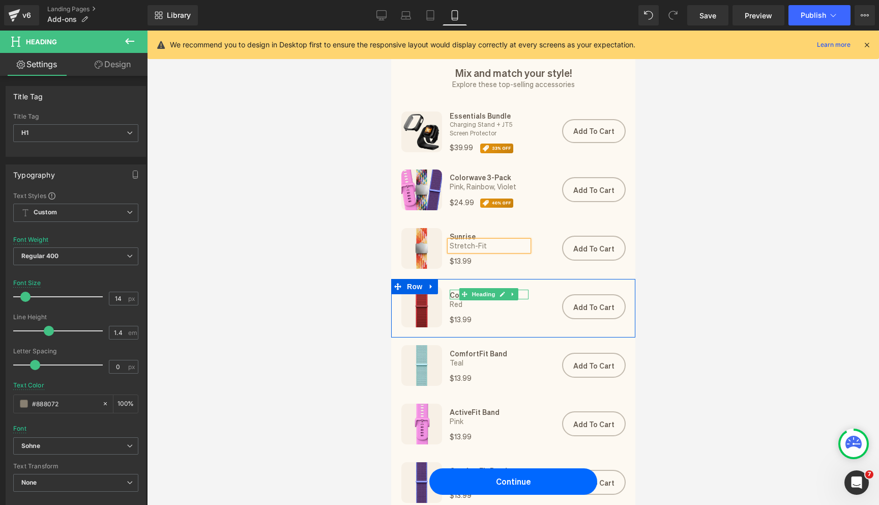
click at [453, 296] on h1 "ComfortFit Band" at bounding box center [488, 295] width 79 height 10
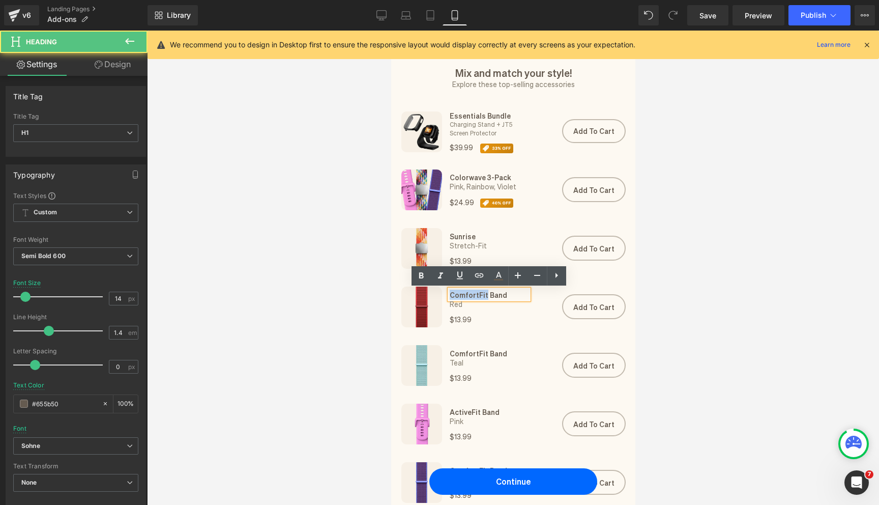
click at [453, 296] on h1 "ComfortFit Band" at bounding box center [488, 295] width 79 height 10
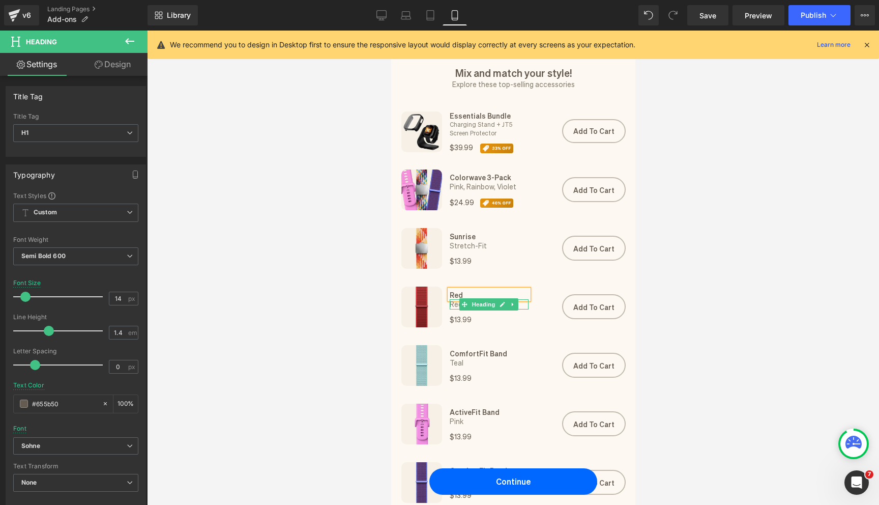
click at [453, 303] on h1 "Red" at bounding box center [488, 304] width 79 height 10
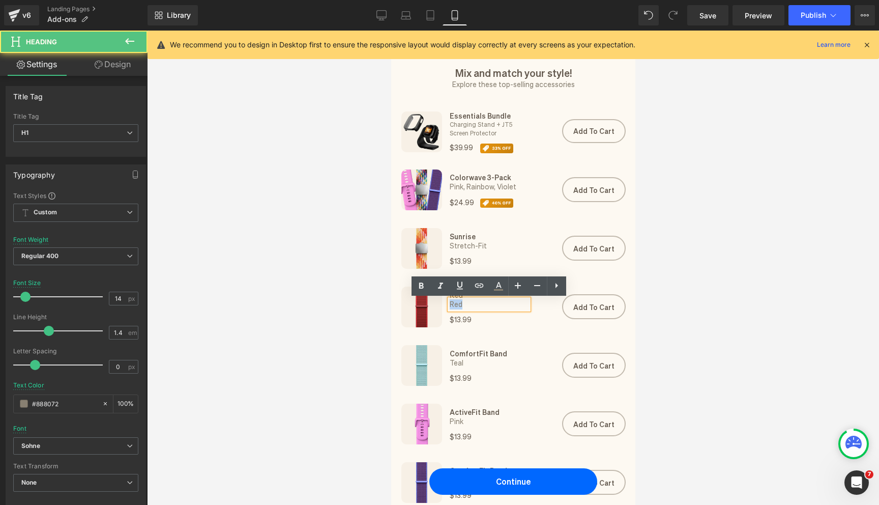
click at [453, 303] on h1 "Red" at bounding box center [488, 304] width 79 height 10
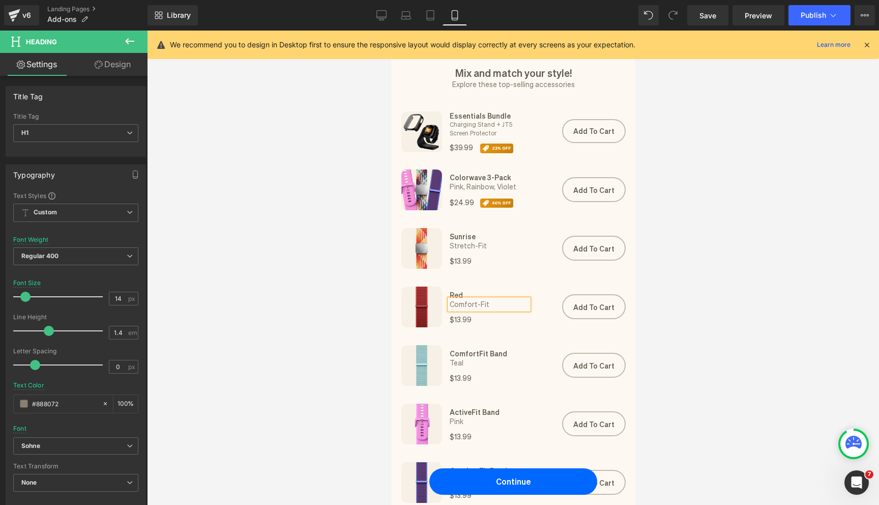
click at [697, 372] on div at bounding box center [513, 268] width 732 height 474
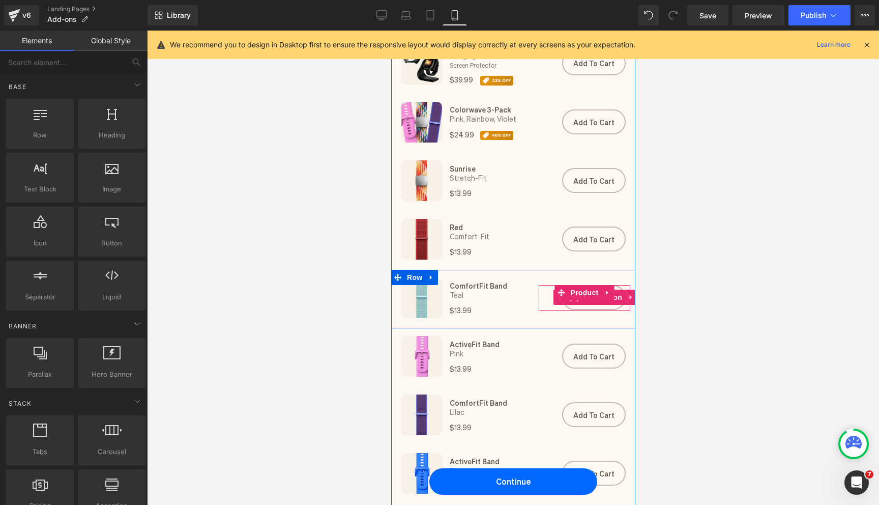
scroll to position [123, 0]
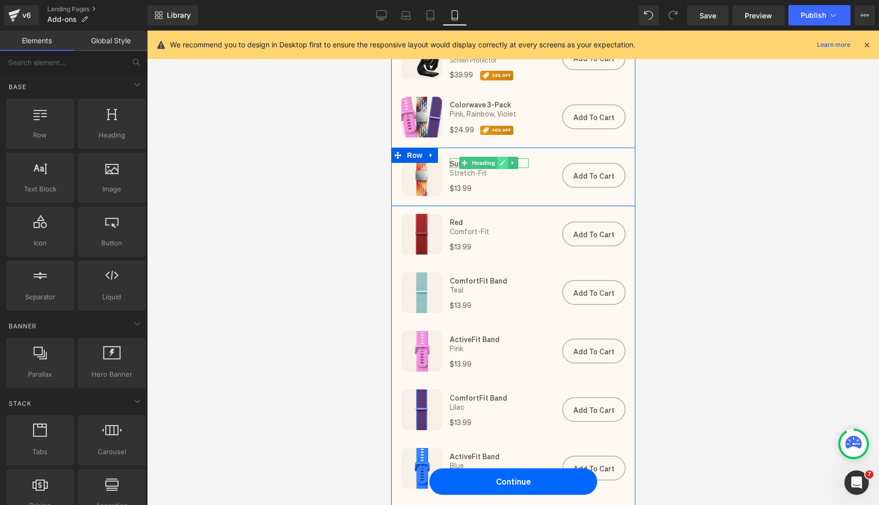
click at [501, 160] on icon at bounding box center [503, 163] width 6 height 6
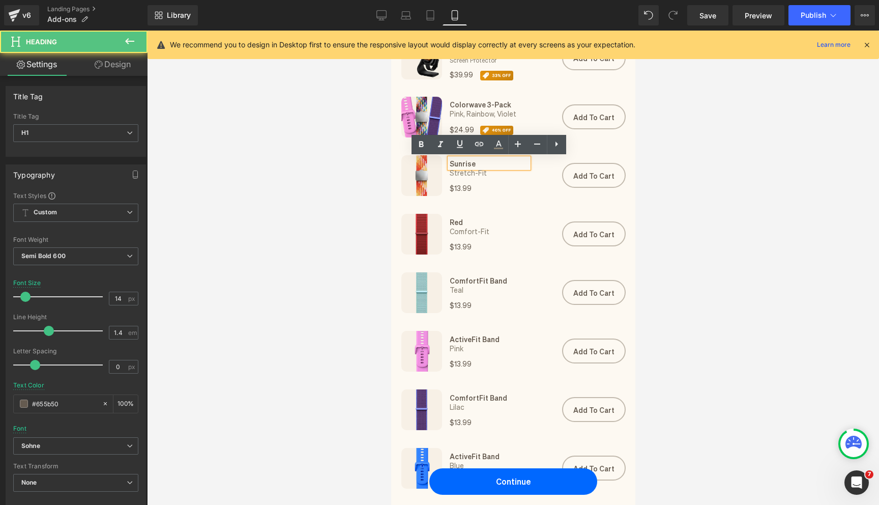
click at [483, 165] on h1 "Sunrise" at bounding box center [488, 163] width 79 height 10
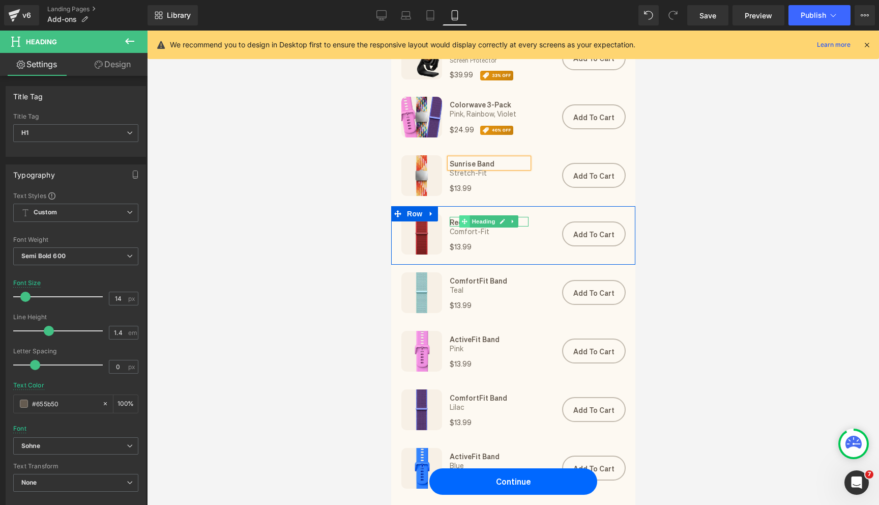
click at [459, 223] on span at bounding box center [464, 221] width 11 height 12
click at [509, 217] on link at bounding box center [513, 221] width 11 height 12
click at [489, 220] on link at bounding box center [486, 221] width 11 height 12
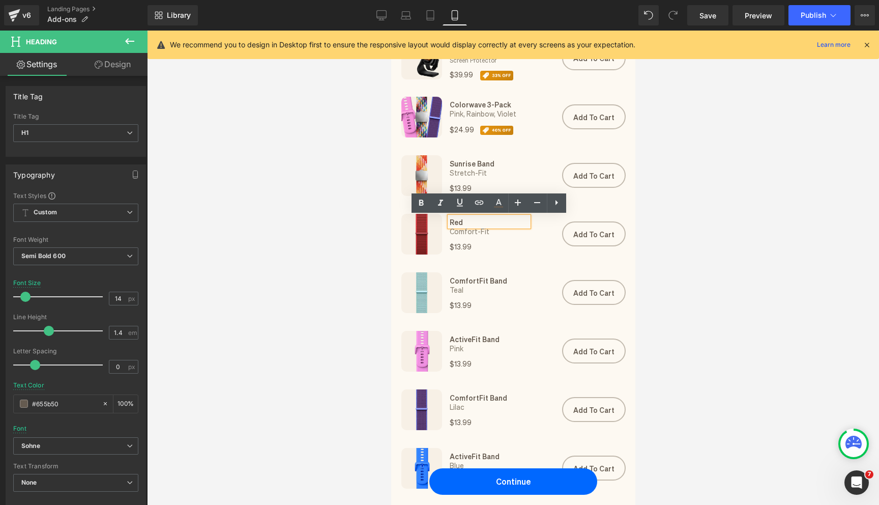
click at [461, 222] on h1 "Red" at bounding box center [488, 222] width 79 height 10
click at [717, 284] on div at bounding box center [513, 268] width 732 height 474
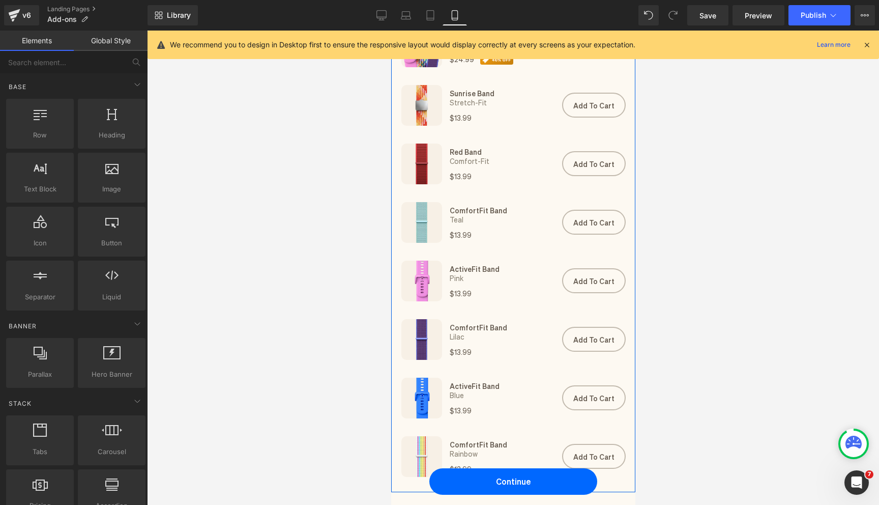
scroll to position [195, 0]
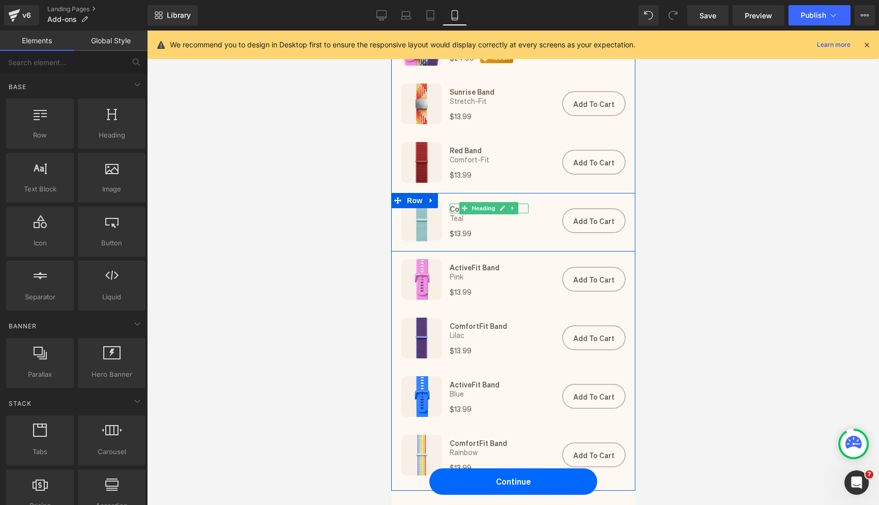
click at [453, 206] on h1 "ComfortFit Band" at bounding box center [488, 209] width 79 height 10
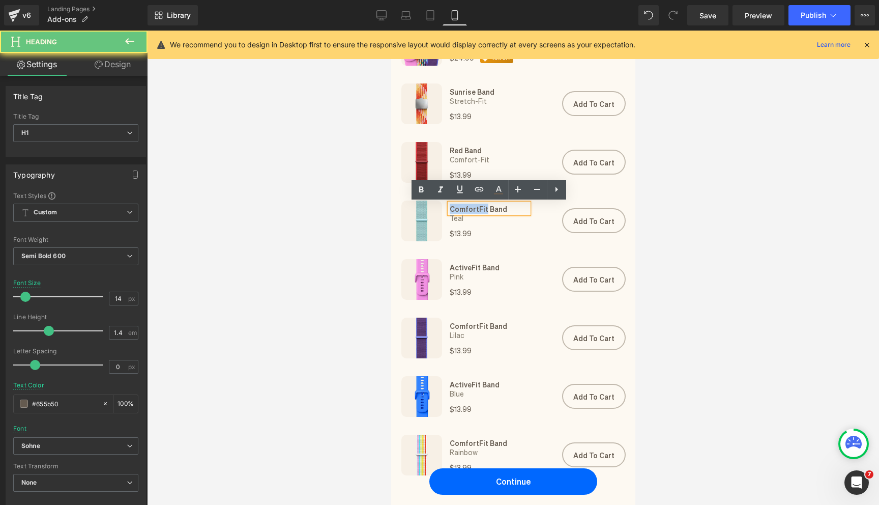
click at [453, 206] on h1 "ComfortFit Band" at bounding box center [488, 209] width 79 height 10
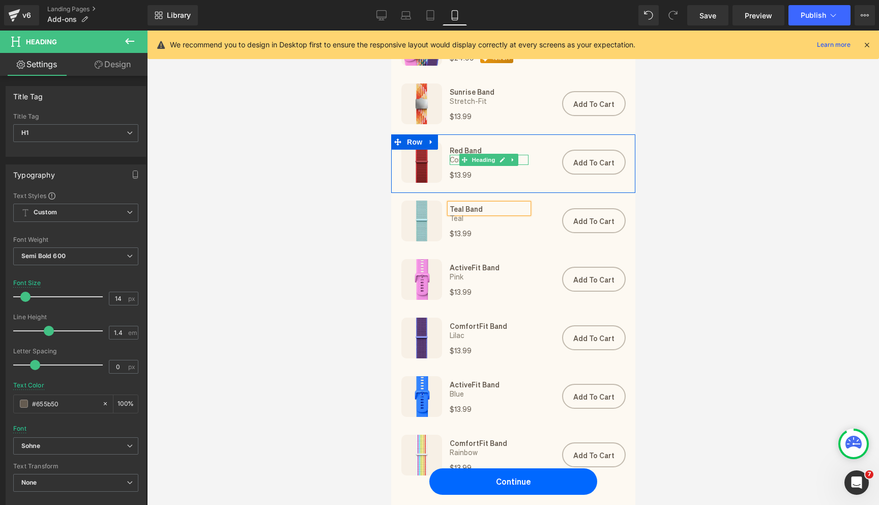
click at [464, 160] on icon at bounding box center [465, 160] width 6 height 6
click at [456, 162] on h1 "Comfort-Fit" at bounding box center [488, 160] width 79 height 10
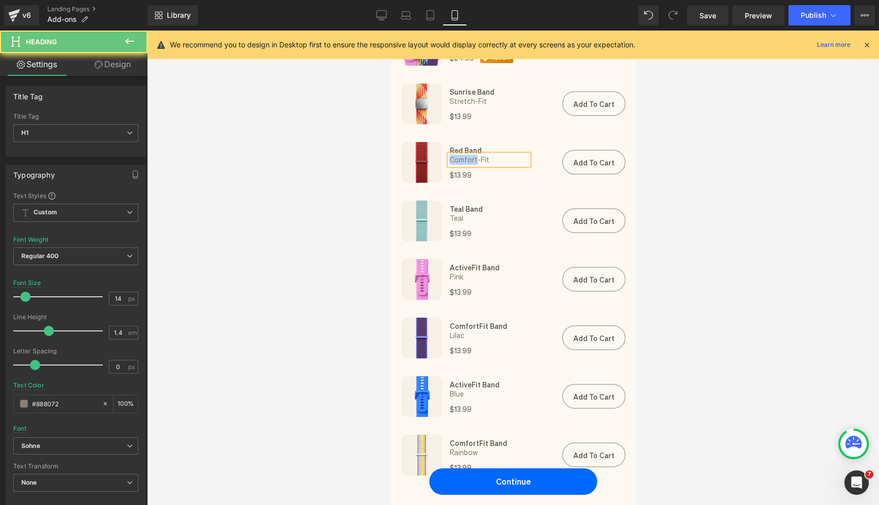
click at [456, 162] on h1 "Comfort-Fit" at bounding box center [488, 160] width 79 height 10
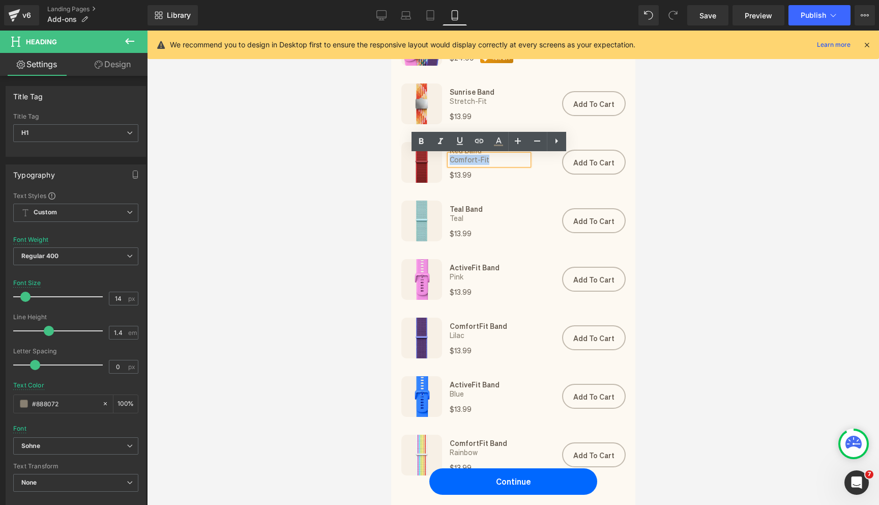
click at [456, 162] on h1 "Comfort-Fit" at bounding box center [488, 160] width 79 height 10
copy h1 "Comfort-Fit"
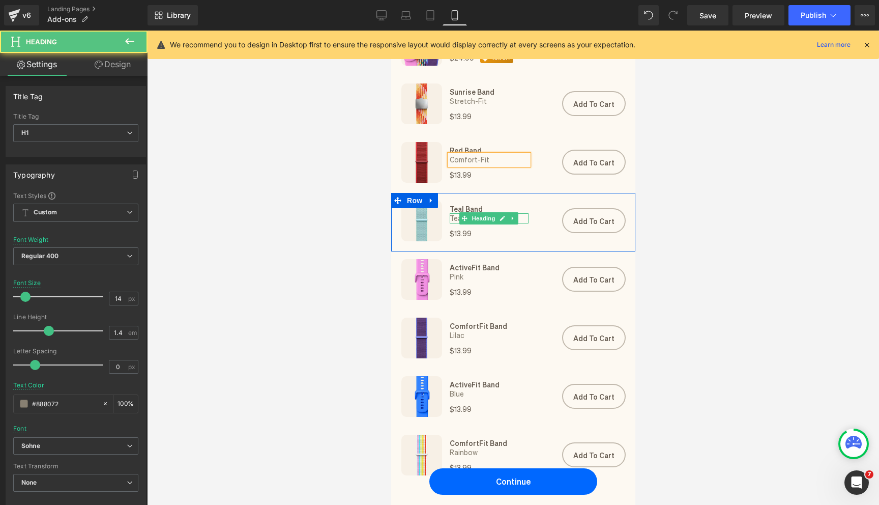
click at [454, 217] on h1 "Teal" at bounding box center [488, 218] width 79 height 10
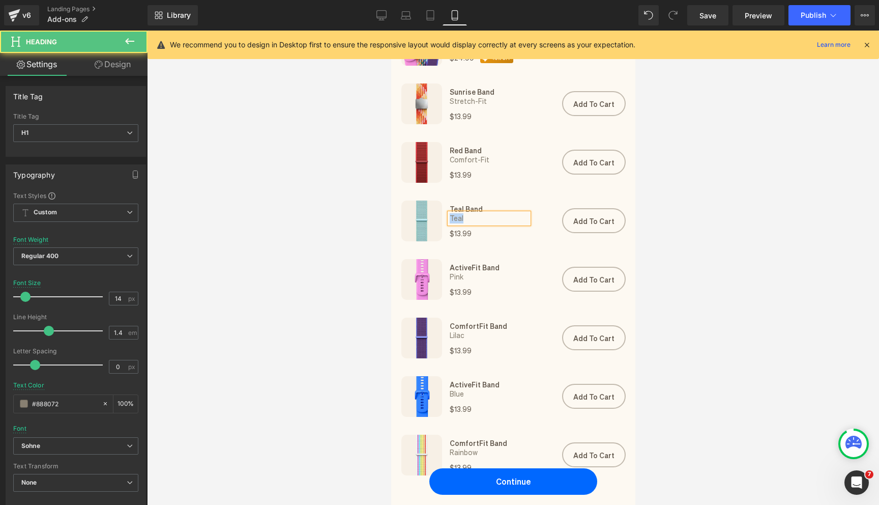
click at [454, 217] on h1 "Teal" at bounding box center [488, 218] width 79 height 10
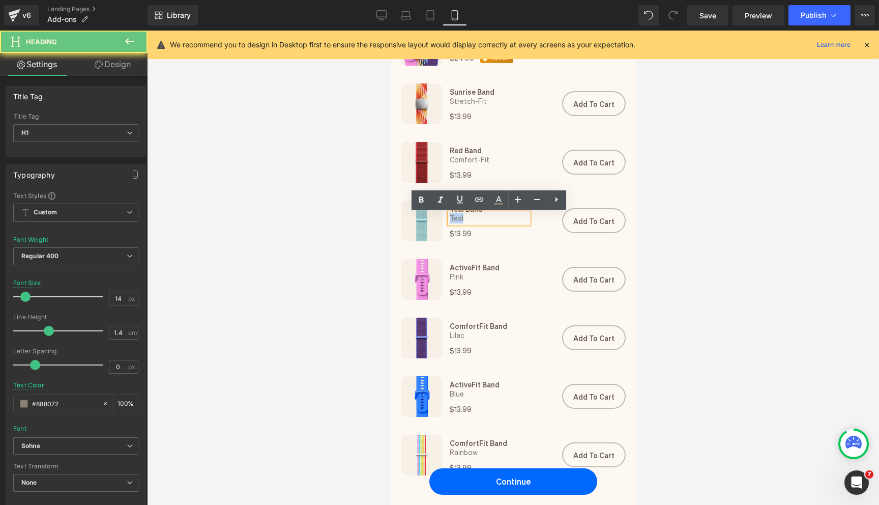
click at [454, 217] on h1 "Teal" at bounding box center [488, 218] width 79 height 10
paste div
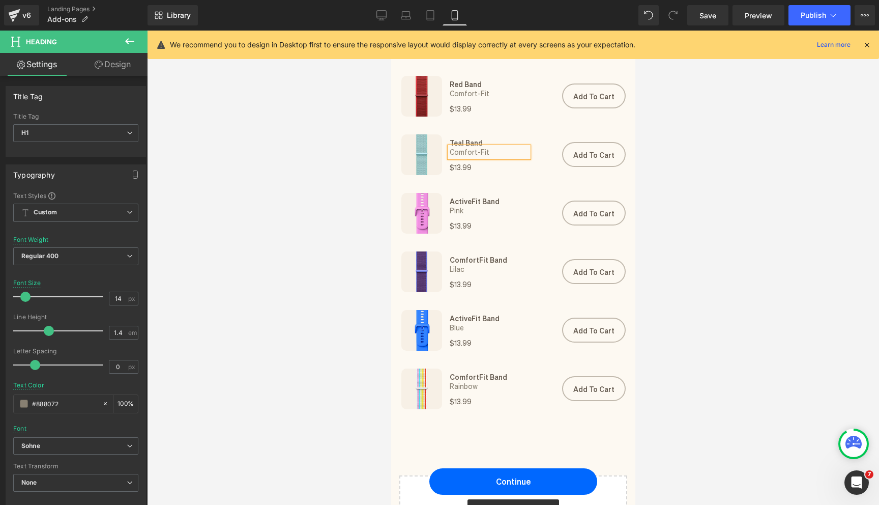
scroll to position [266, 0]
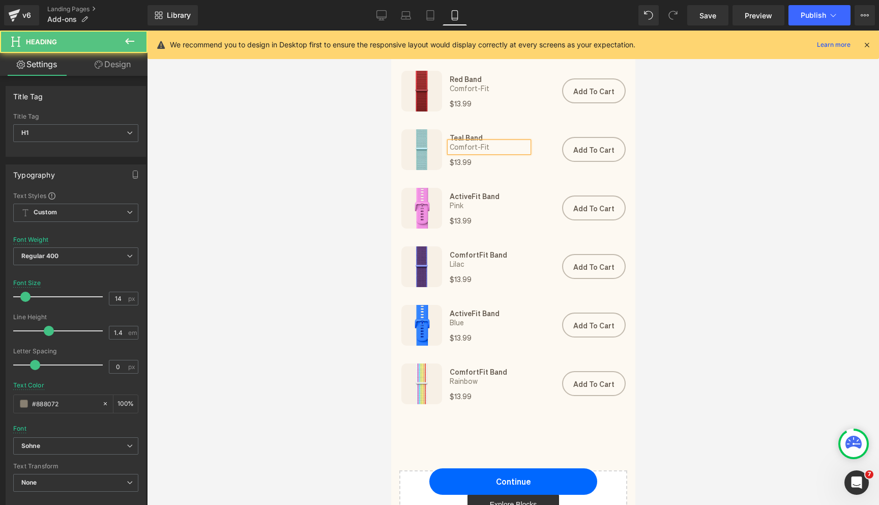
click at [455, 266] on h1 "Lilac" at bounding box center [488, 264] width 79 height 10
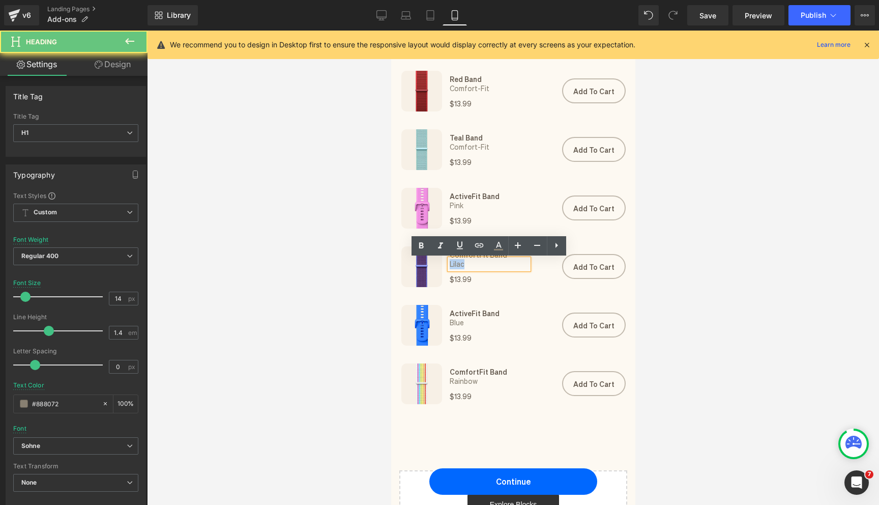
click at [455, 266] on h1 "Lilac" at bounding box center [488, 264] width 79 height 10
paste div
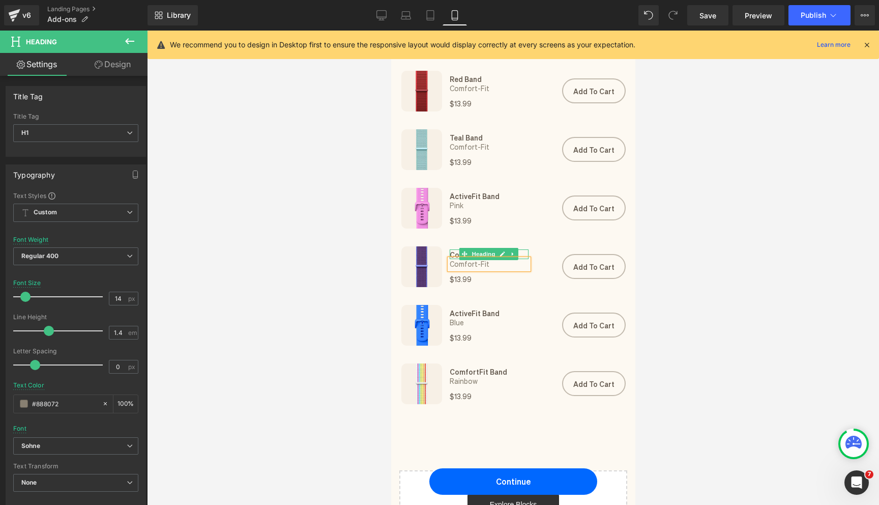
click at [454, 255] on h1 "ComfortFit Band" at bounding box center [488, 254] width 79 height 10
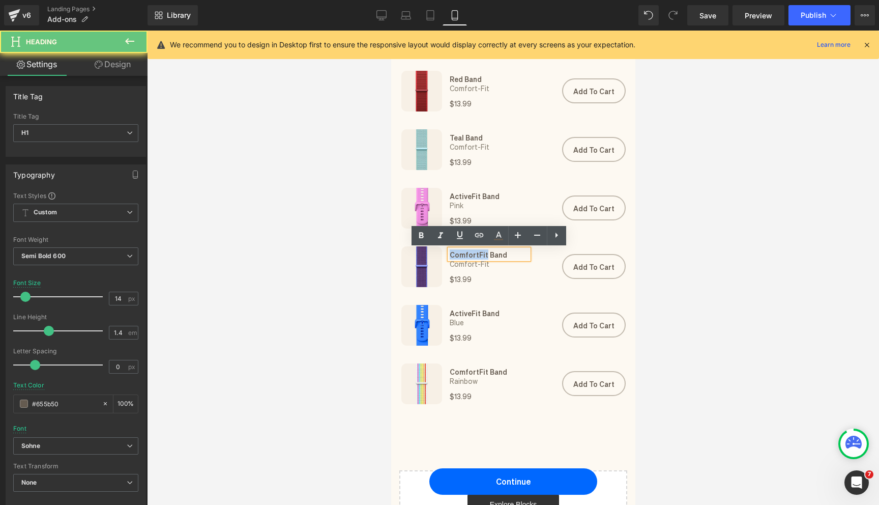
click at [454, 255] on h1 "ComfortFit Band" at bounding box center [488, 254] width 79 height 10
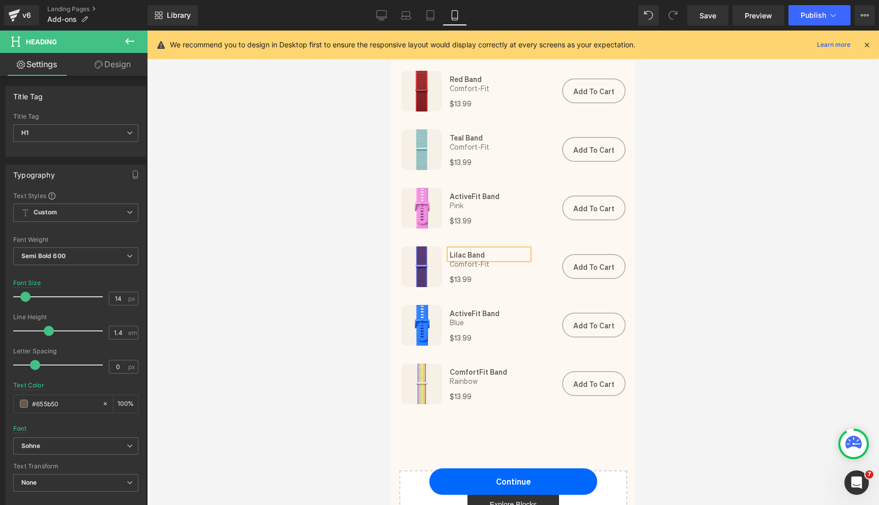
click at [716, 266] on div at bounding box center [513, 268] width 732 height 474
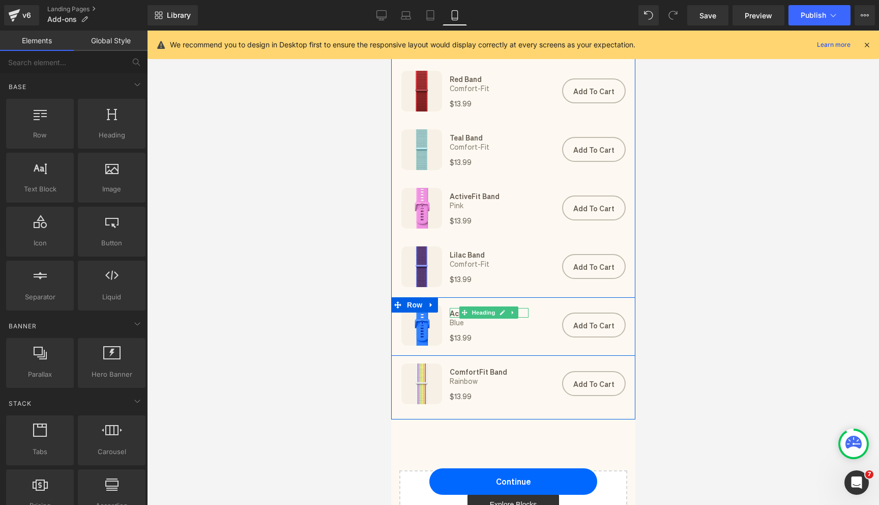
click at [455, 313] on h1 "ActiveFit Band" at bounding box center [488, 313] width 79 height 10
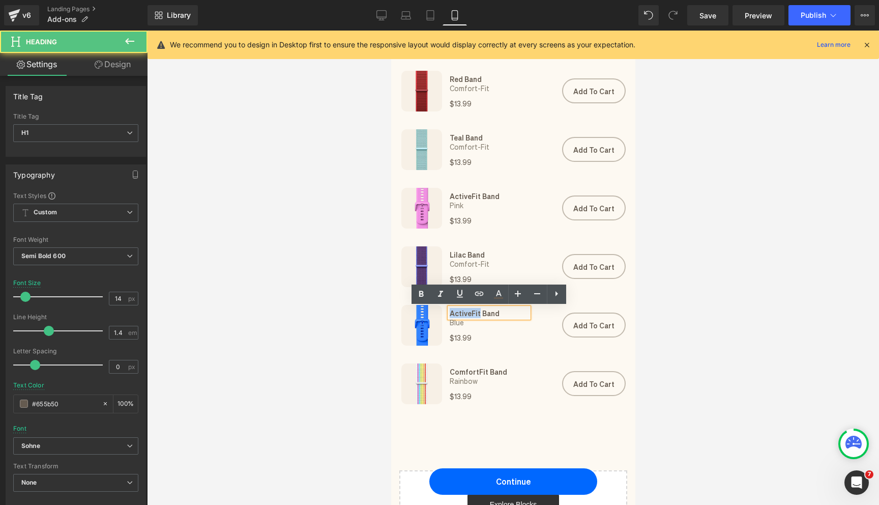
click at [455, 313] on h1 "ActiveFit Band" at bounding box center [488, 313] width 79 height 10
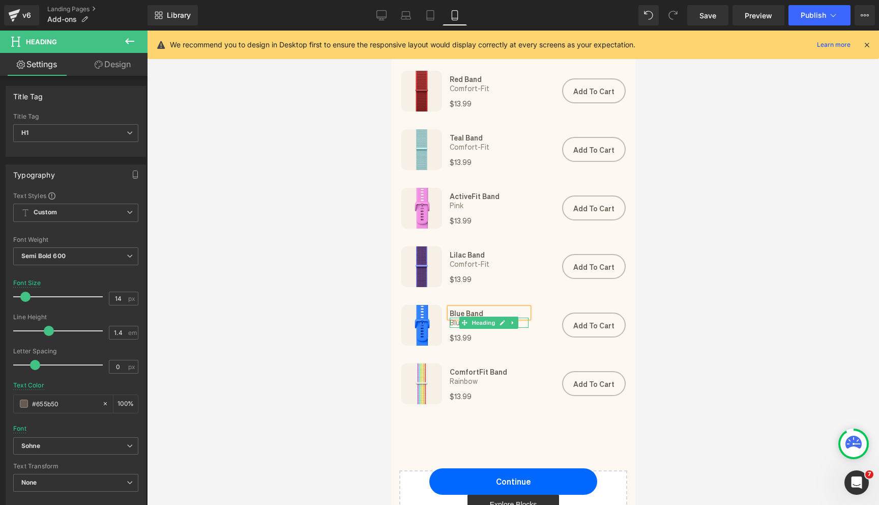
click at [452, 324] on h1 "Blue" at bounding box center [488, 323] width 79 height 10
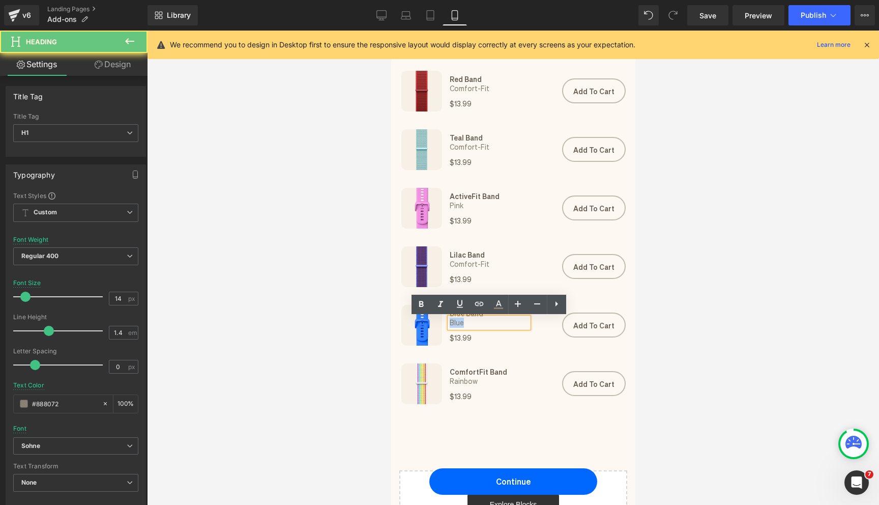
click at [452, 324] on h1 "Blue" at bounding box center [488, 323] width 79 height 10
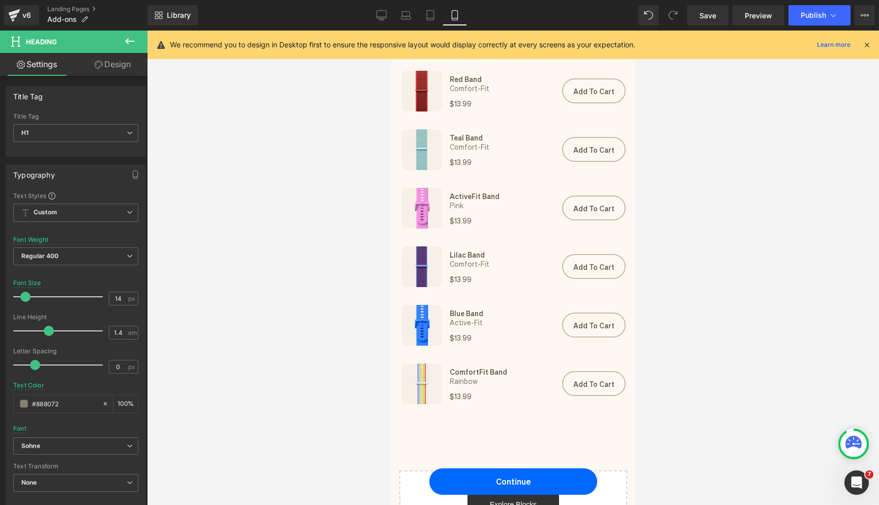
click at [691, 362] on div at bounding box center [513, 268] width 732 height 474
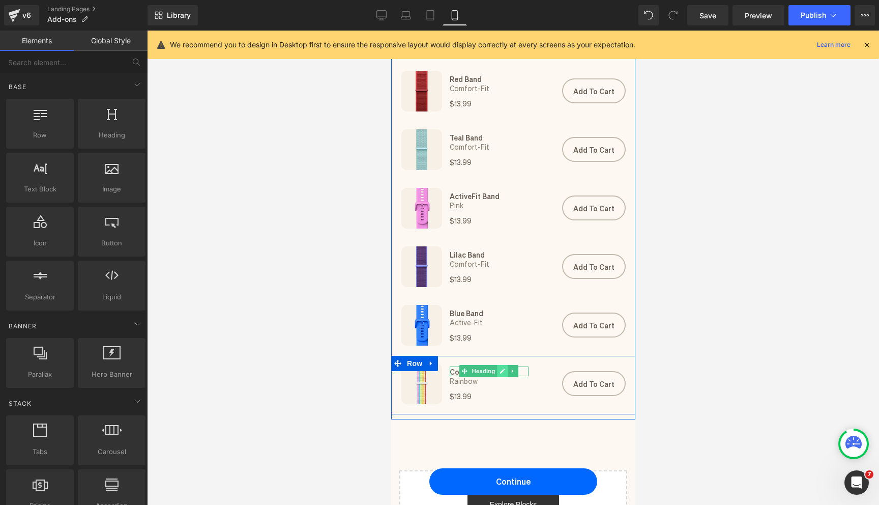
click at [501, 373] on icon at bounding box center [502, 371] width 5 height 5
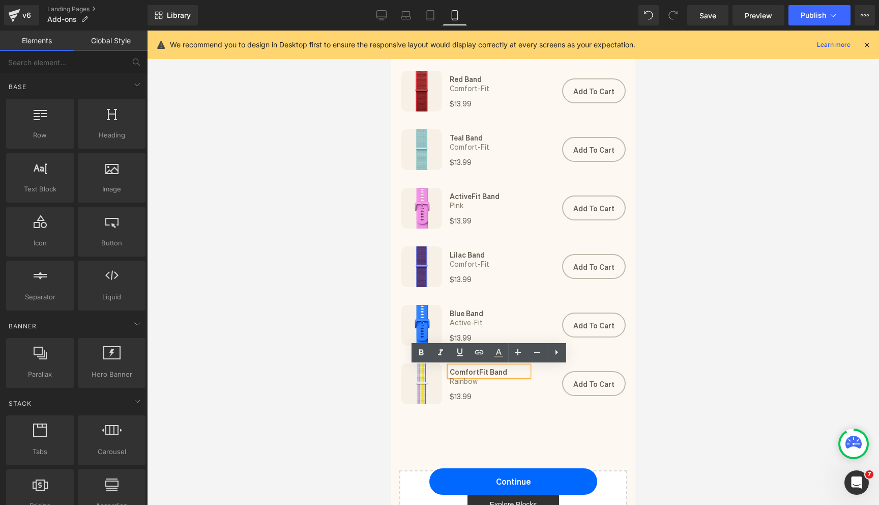
click at [468, 373] on h1 "ComfortFit Band" at bounding box center [488, 371] width 79 height 10
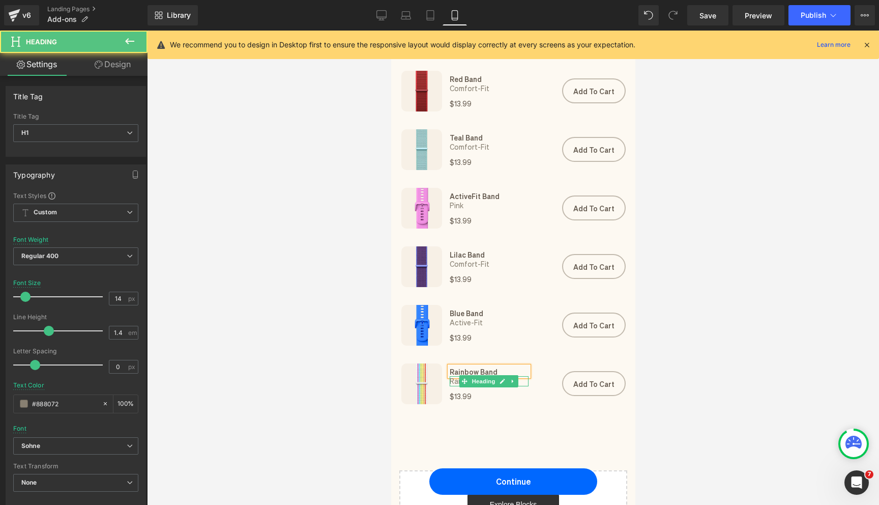
click at [454, 382] on h1 "Rainbow" at bounding box center [488, 381] width 79 height 10
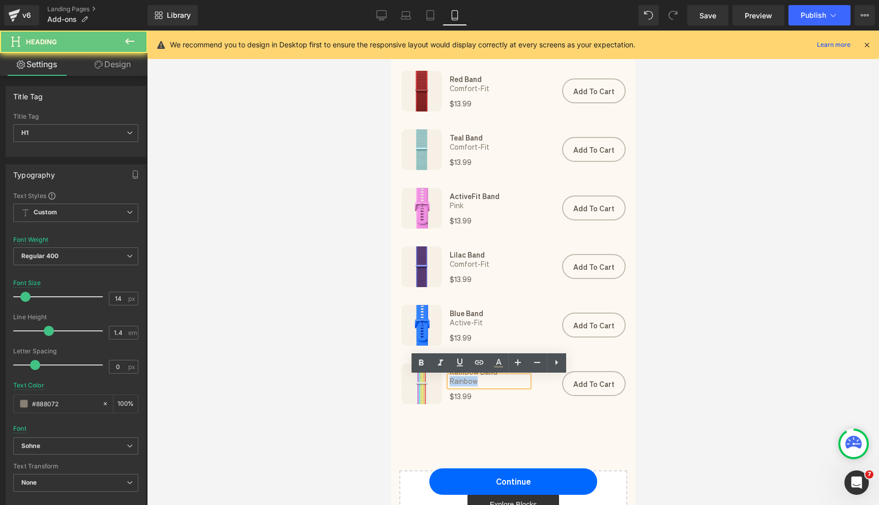
click at [454, 382] on h1 "Rainbow" at bounding box center [488, 381] width 79 height 10
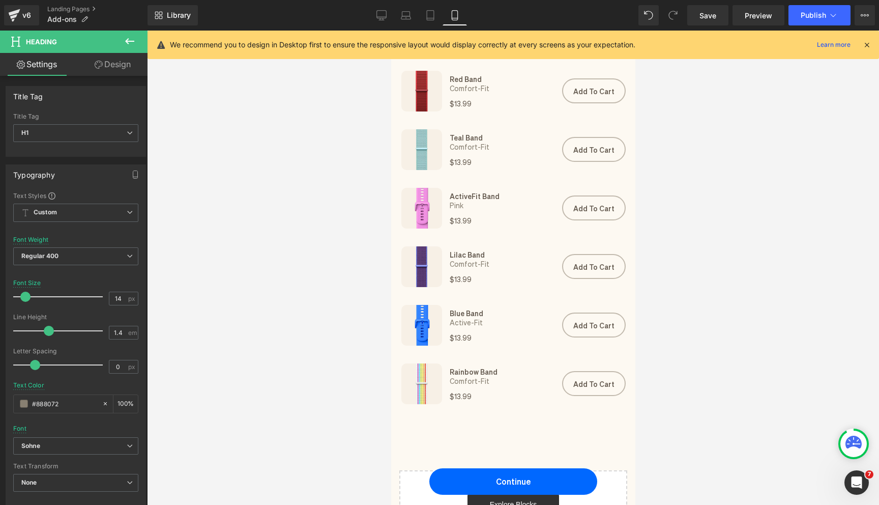
click at [697, 417] on div at bounding box center [513, 268] width 732 height 474
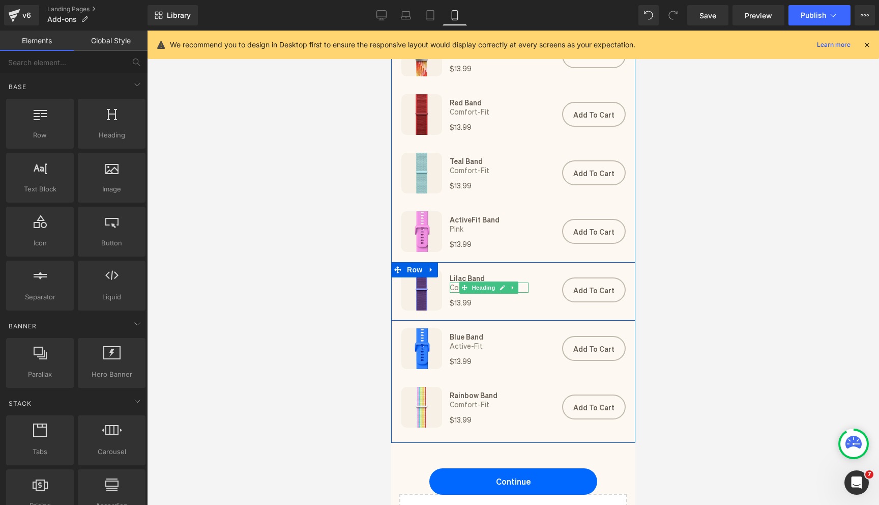
scroll to position [226, 0]
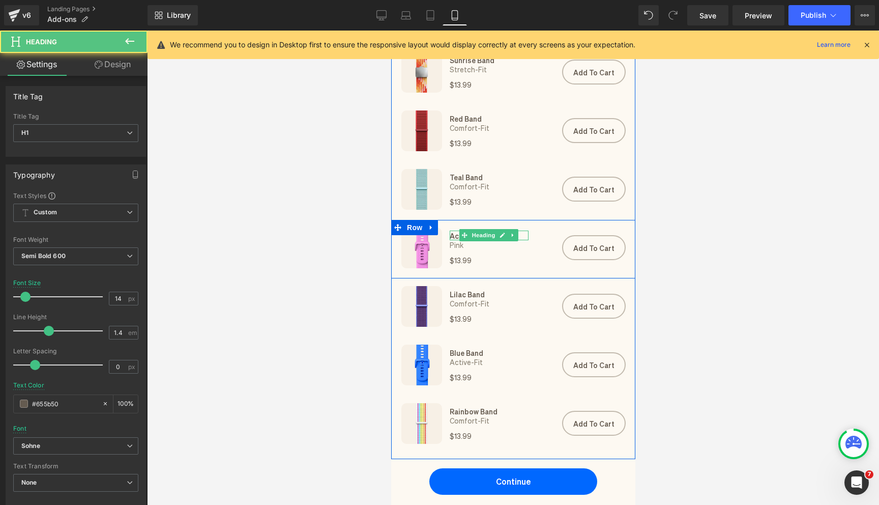
click at [453, 235] on h1 "ActiveFit Band" at bounding box center [488, 235] width 79 height 10
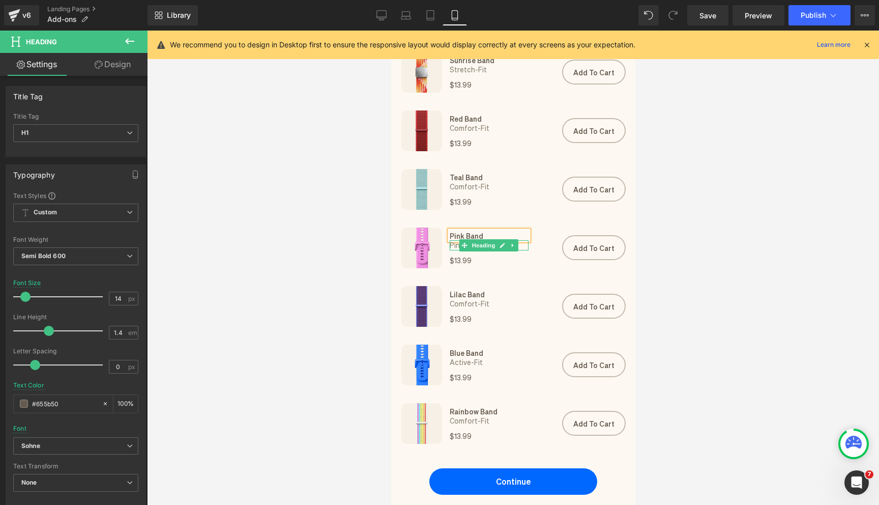
click at [453, 246] on h1 "Pink" at bounding box center [488, 245] width 79 height 10
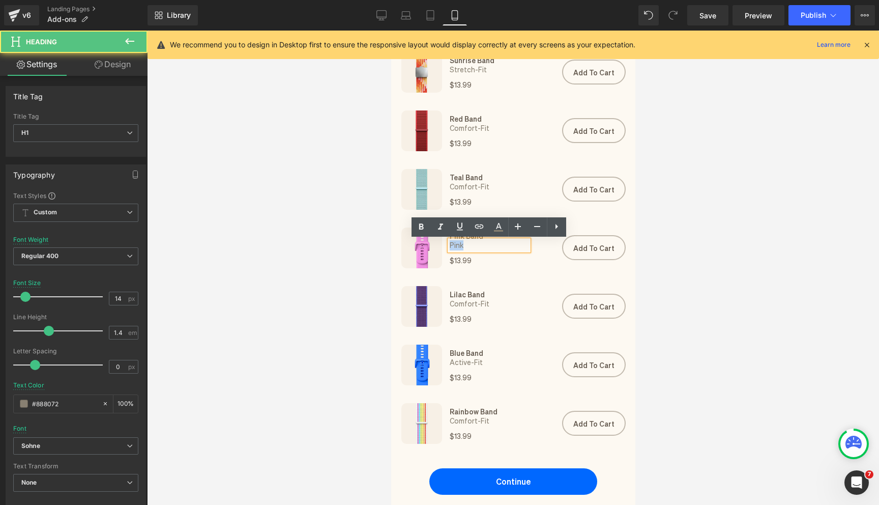
click at [453, 246] on h1 "Pink" at bounding box center [488, 245] width 79 height 10
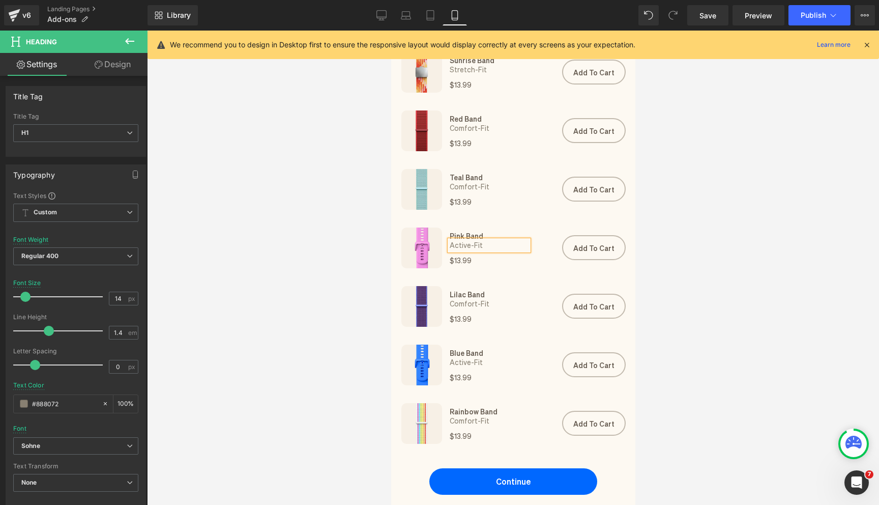
click at [766, 290] on div at bounding box center [513, 268] width 732 height 474
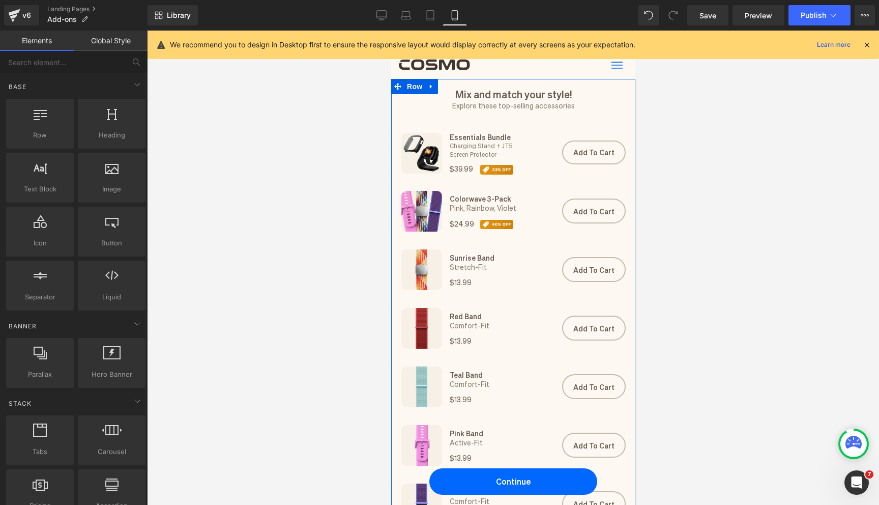
scroll to position [0, 0]
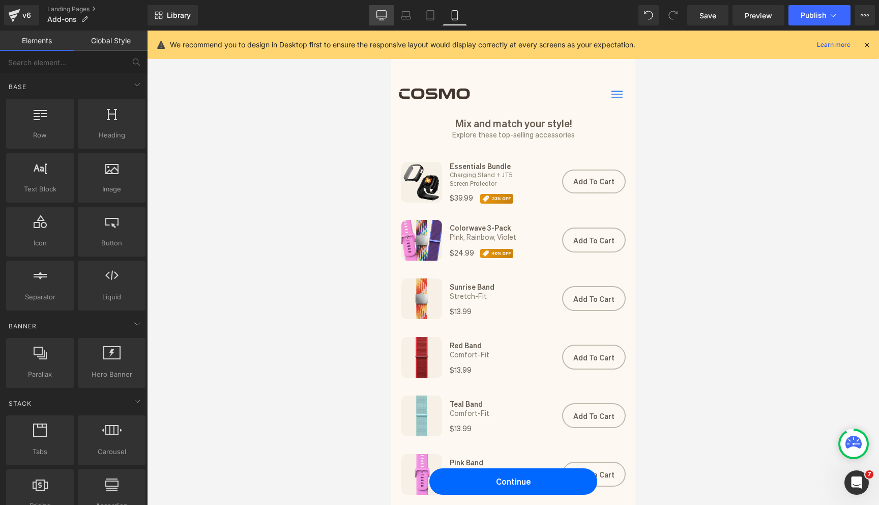
click at [387, 19] on icon at bounding box center [382, 15] width 10 height 10
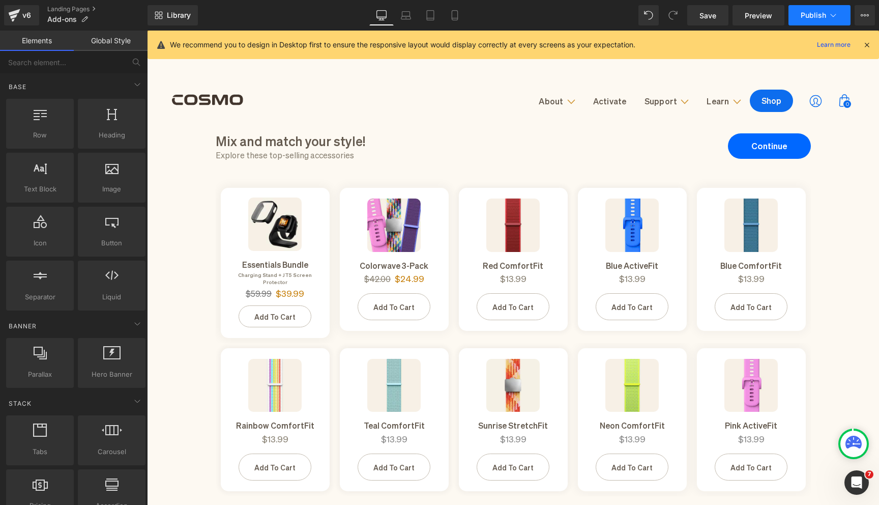
click at [804, 15] on span "Publish" at bounding box center [813, 15] width 25 height 8
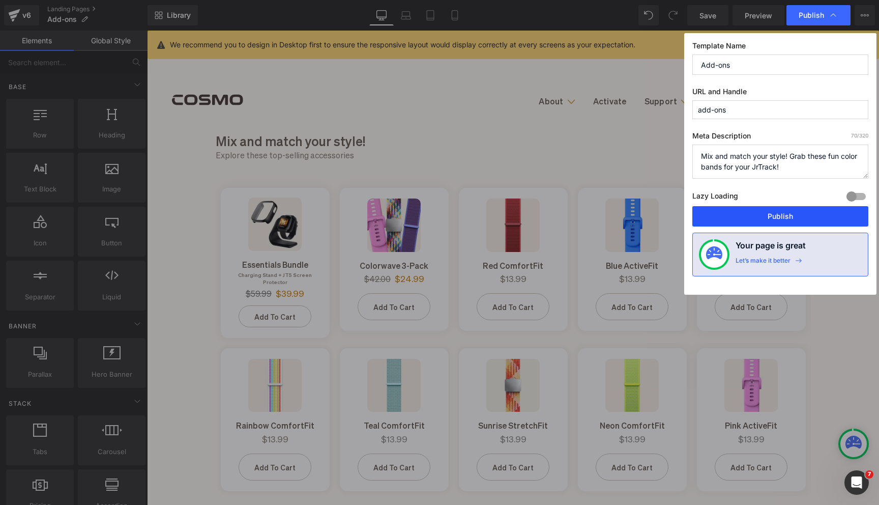
click at [774, 220] on button "Publish" at bounding box center [781, 216] width 176 height 20
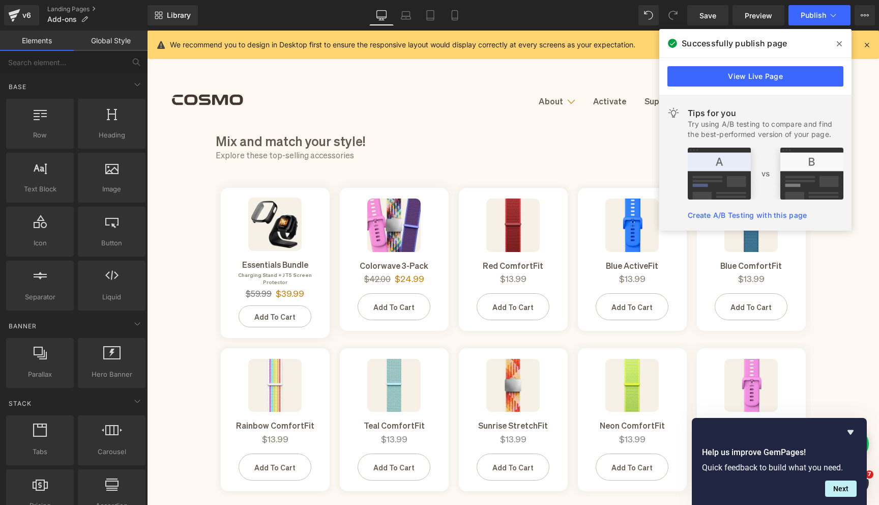
click at [838, 44] on icon at bounding box center [839, 44] width 5 height 8
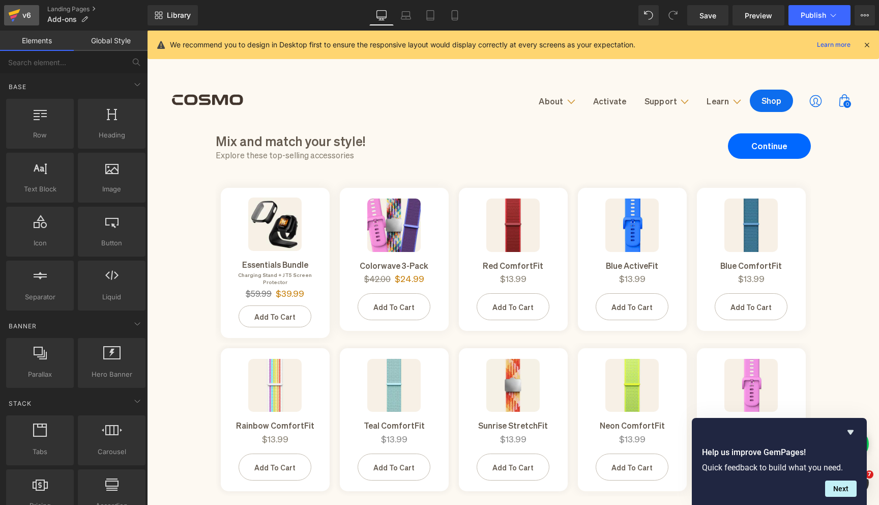
click at [20, 13] on div "v6" at bounding box center [26, 15] width 13 height 13
